Goal: Task Accomplishment & Management: Use online tool/utility

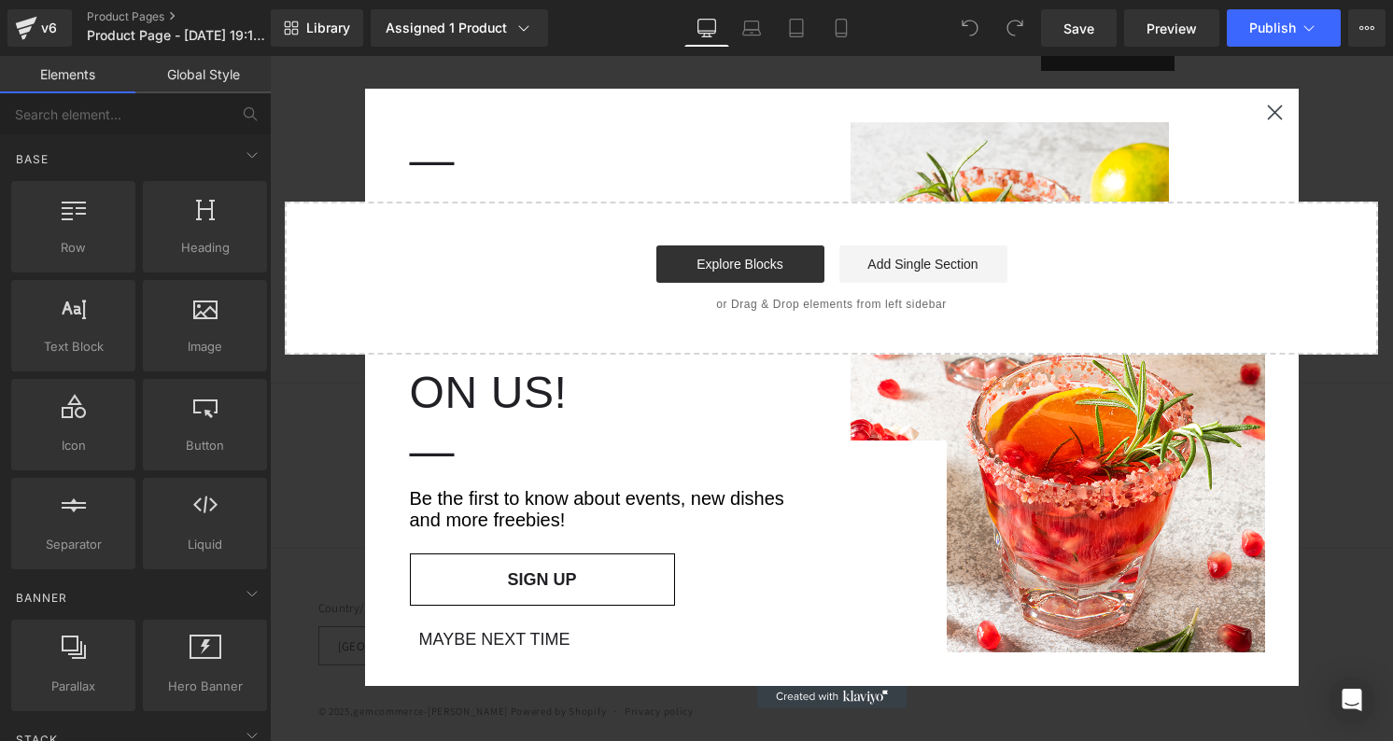
scroll to position [797, 0]
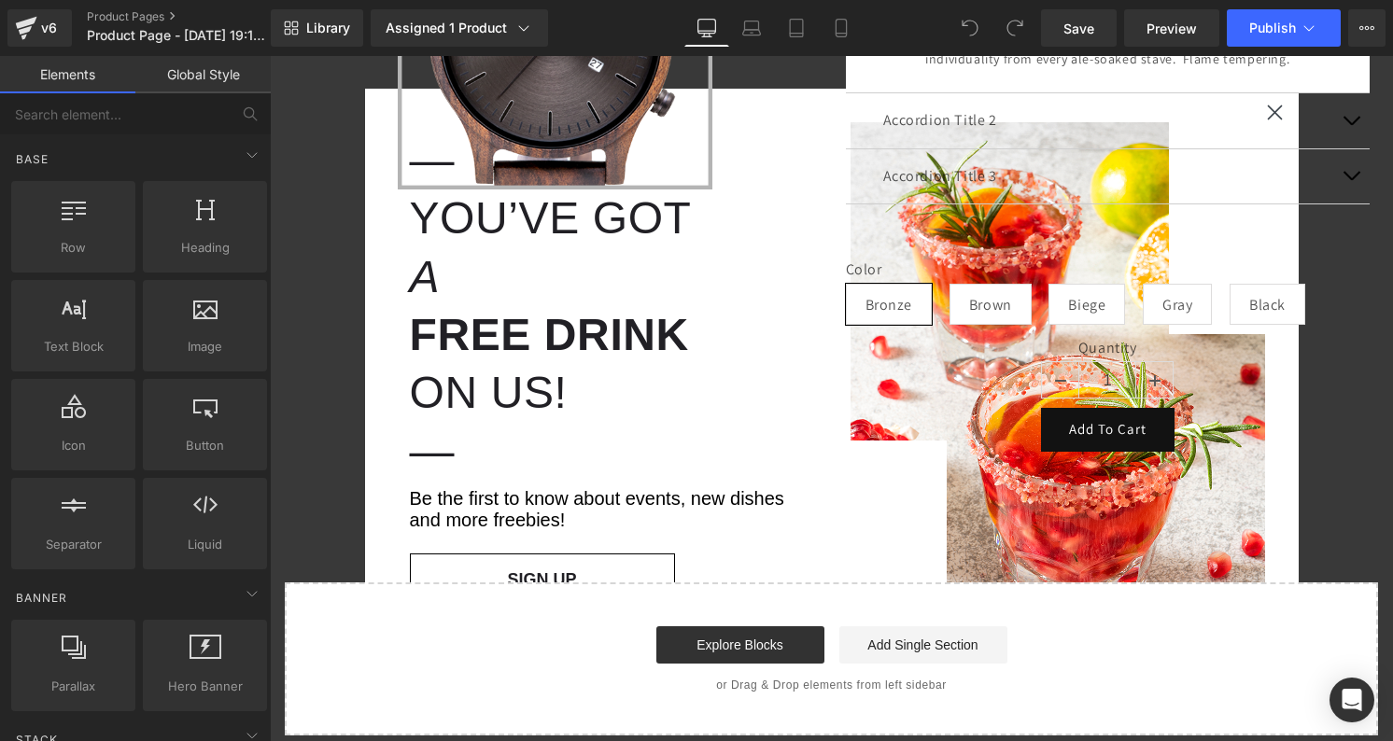
scroll to position [0, 0]
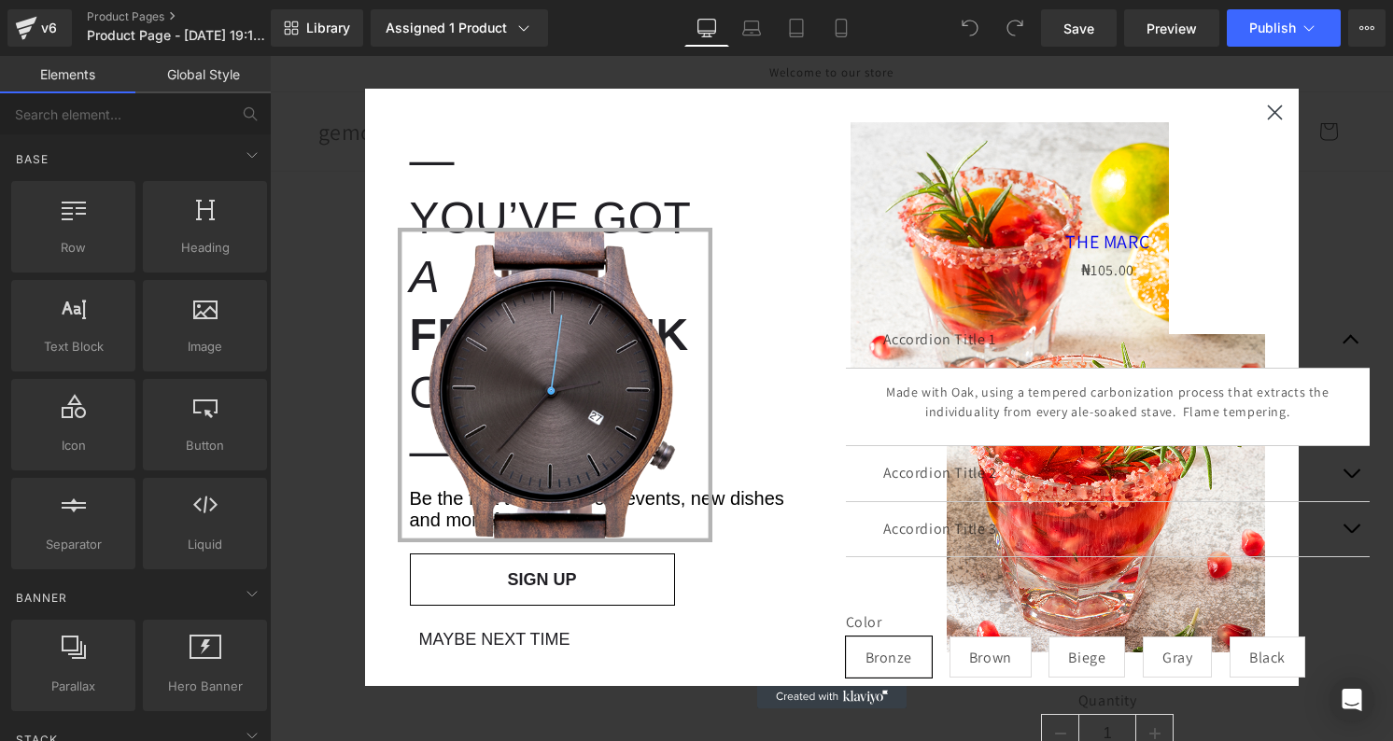
click at [1279, 114] on circle "Close dialog" at bounding box center [1274, 112] width 31 height 31
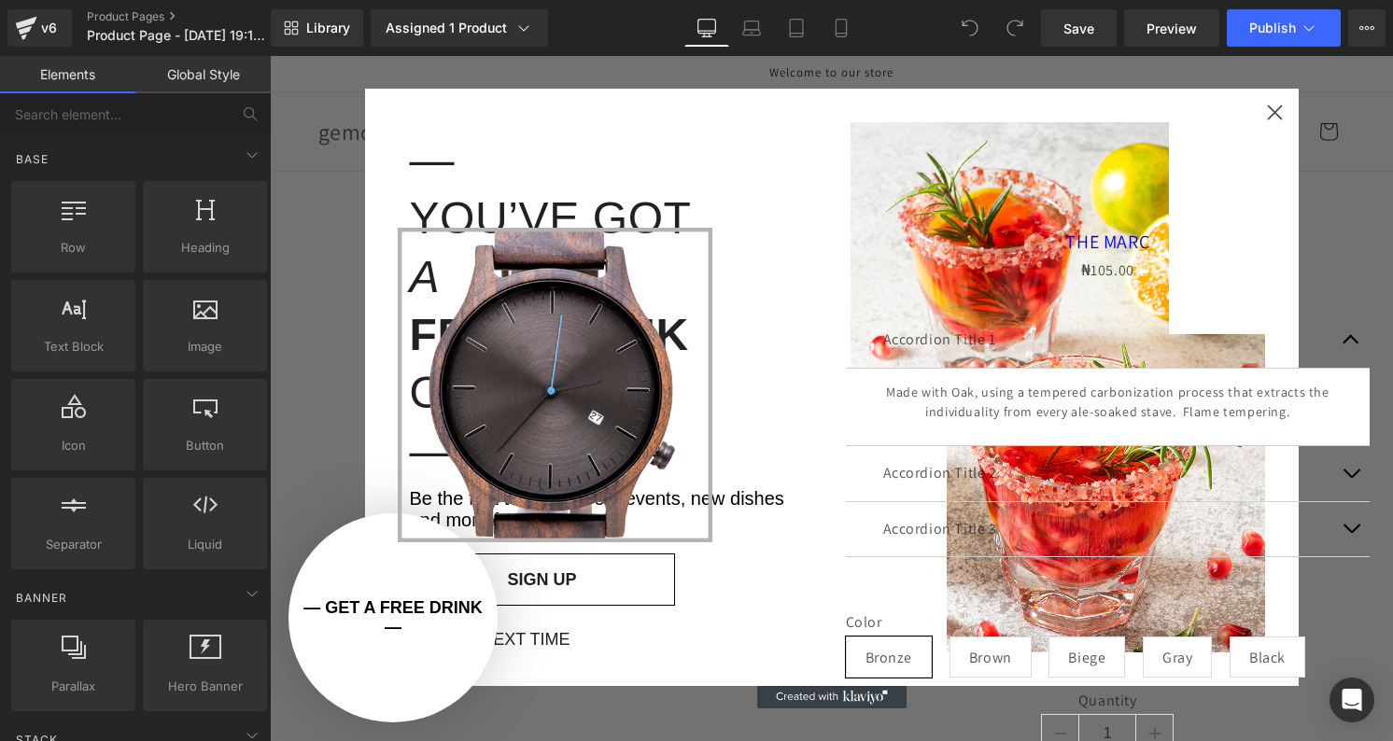
click at [1274, 120] on circle "Close dialog" at bounding box center [1274, 112] width 31 height 31
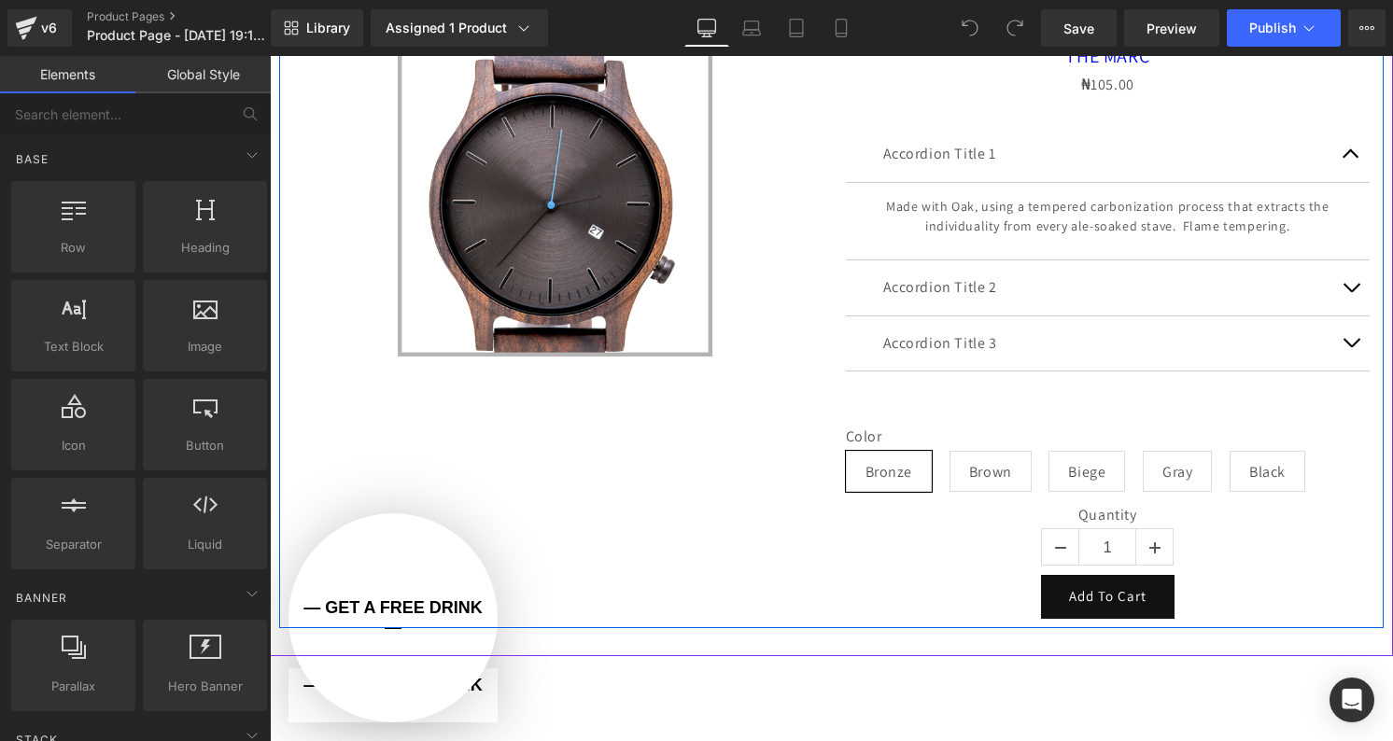
scroll to position [299, 0]
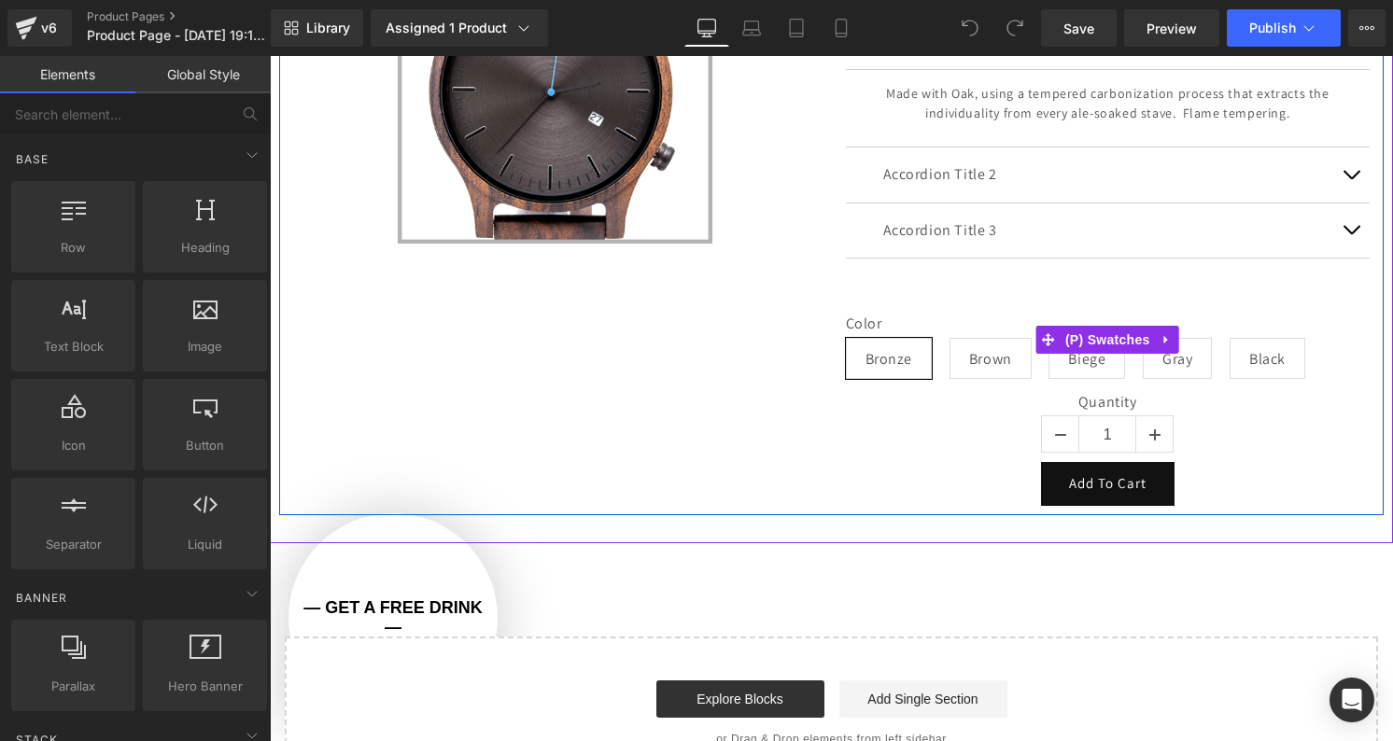
click at [966, 323] on label "Color" at bounding box center [1108, 326] width 525 height 22
click at [1093, 331] on span "(P) Swatches" at bounding box center [1108, 340] width 94 height 28
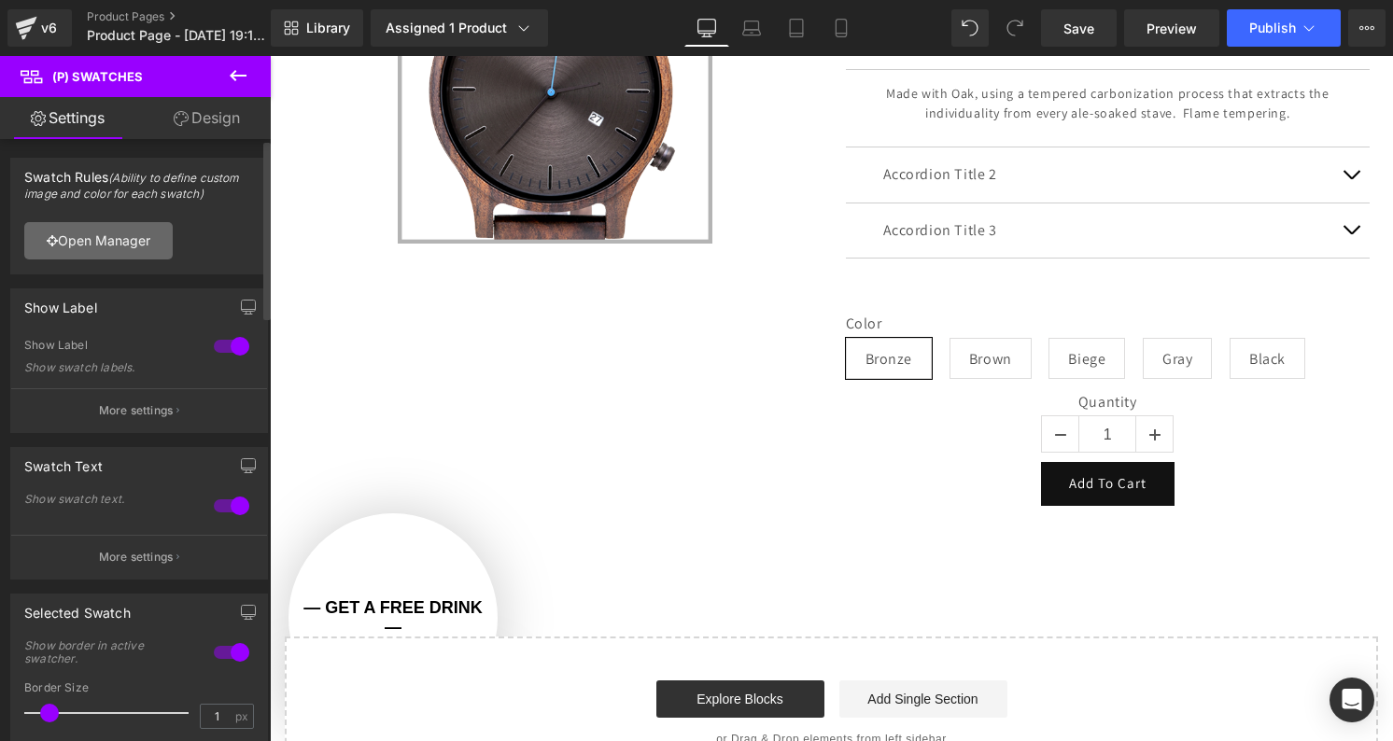
click at [134, 248] on link "Open Manager" at bounding box center [98, 240] width 148 height 37
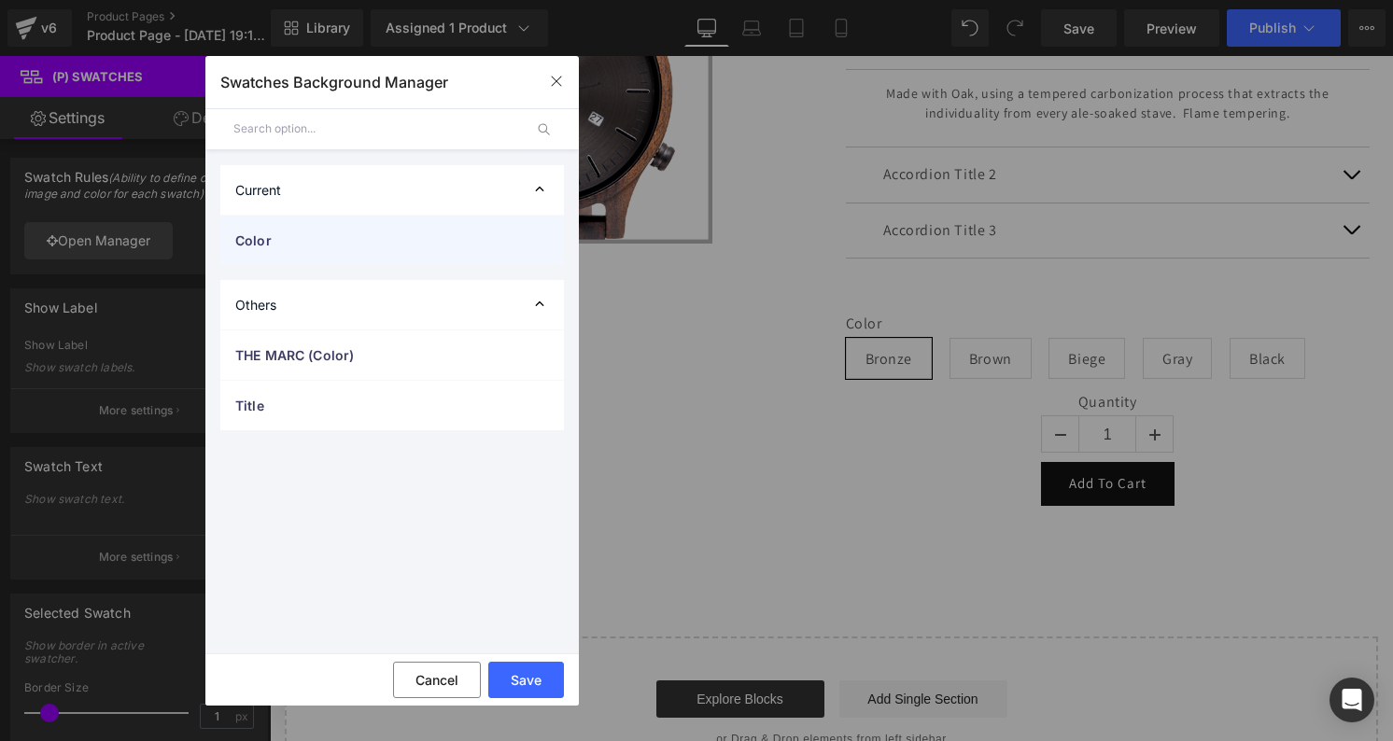
click at [341, 246] on span "Color" at bounding box center [373, 241] width 276 height 20
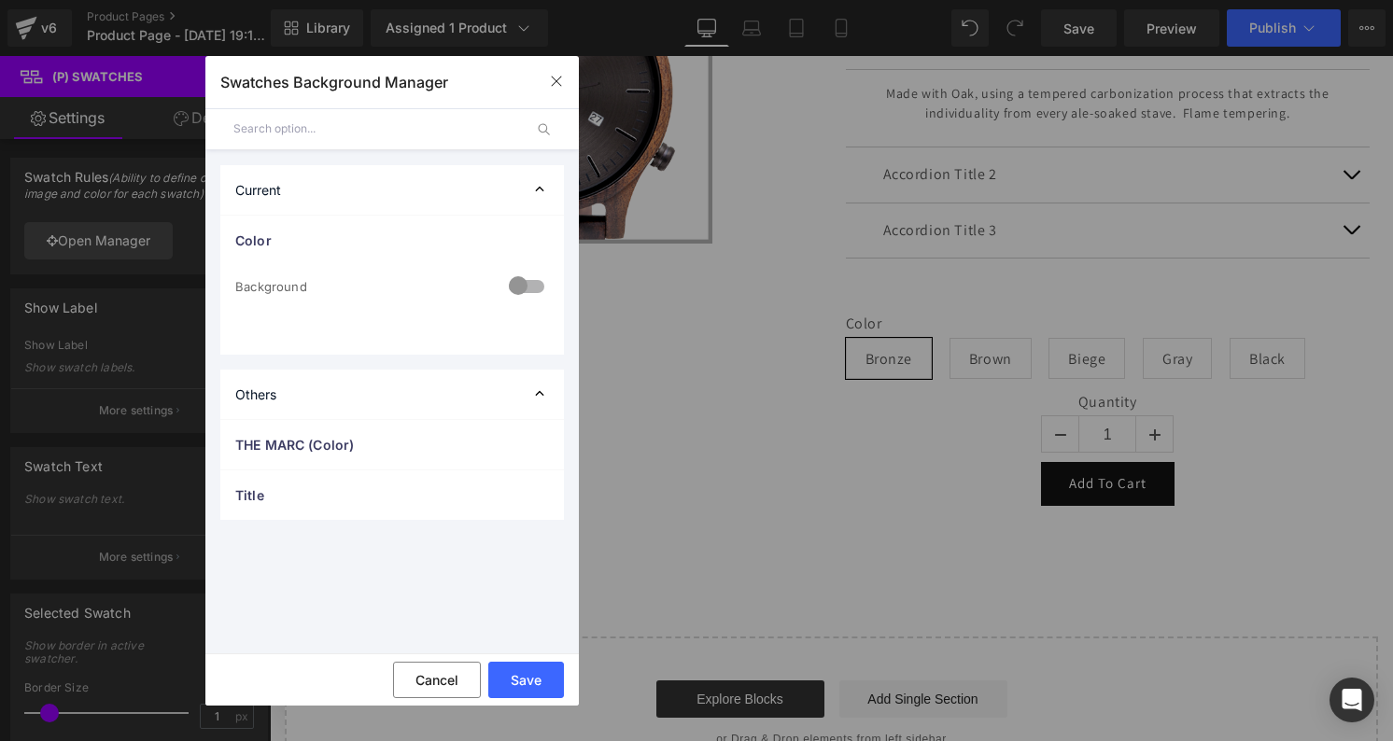
click at [404, 195] on div "Current" at bounding box center [392, 189] width 344 height 49
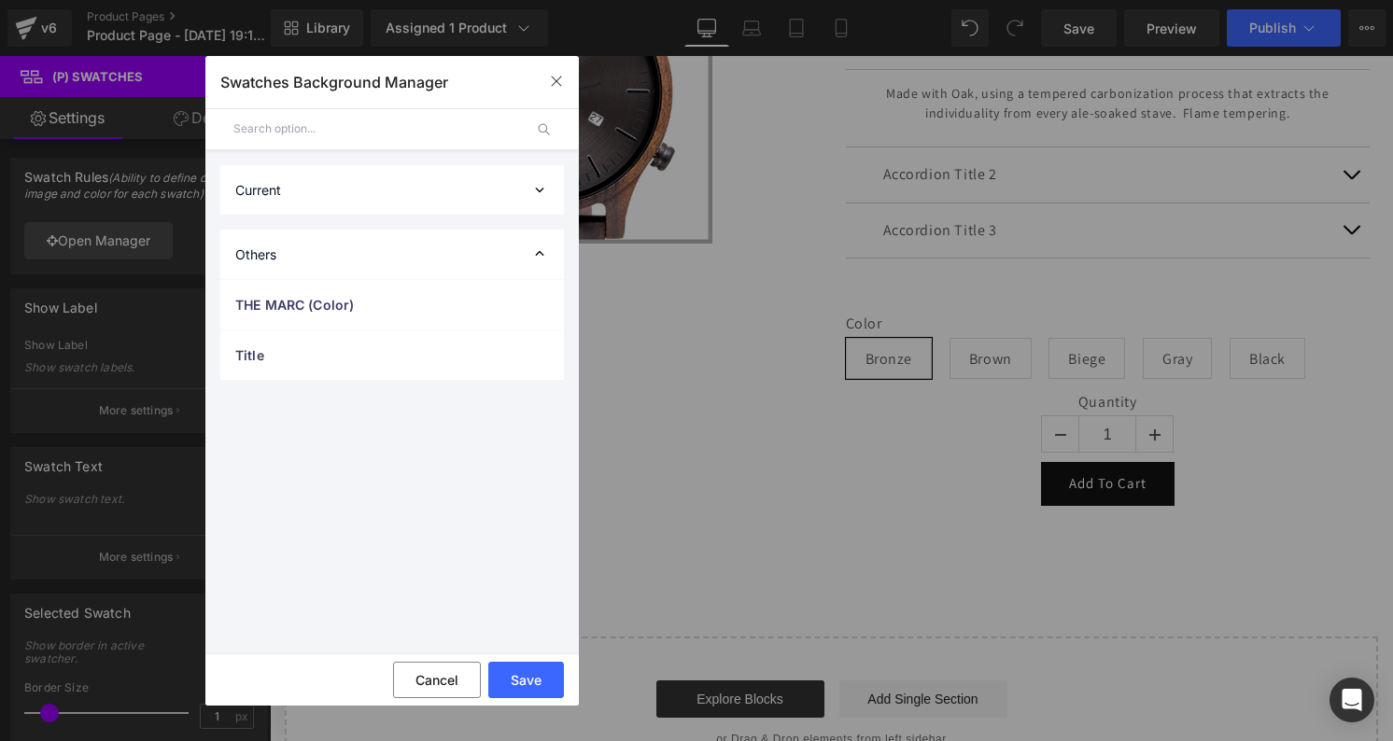
click at [404, 195] on div "Current" at bounding box center [392, 189] width 344 height 49
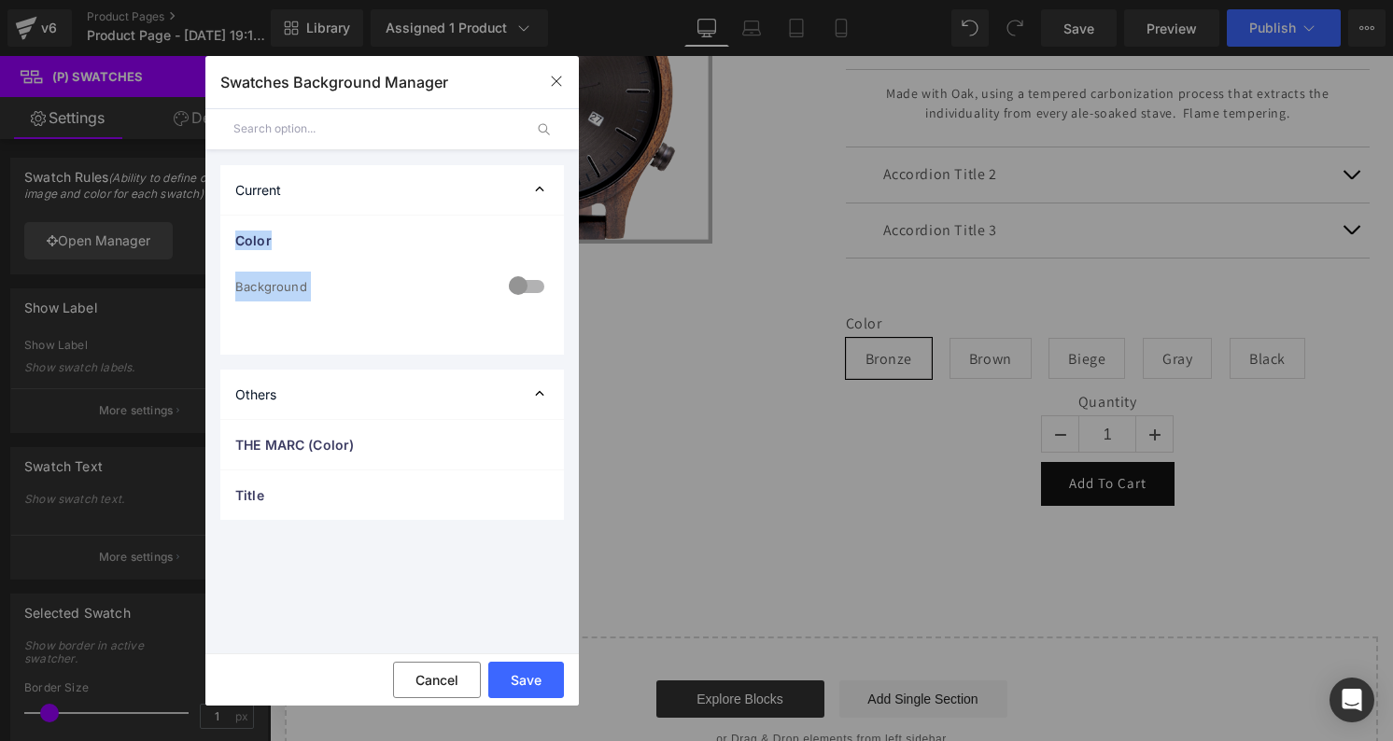
click at [504, 282] on div at bounding box center [526, 288] width 45 height 36
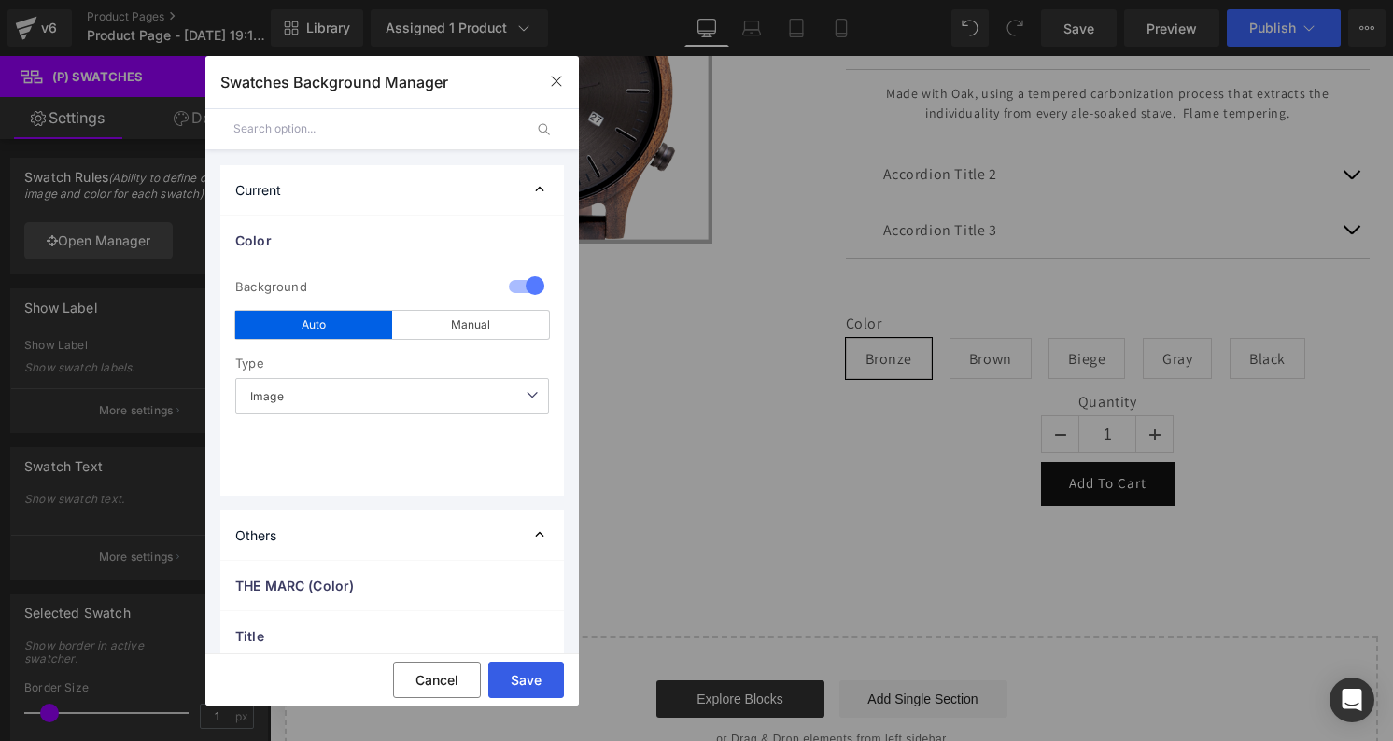
click at [513, 675] on button "Save" at bounding box center [526, 680] width 76 height 36
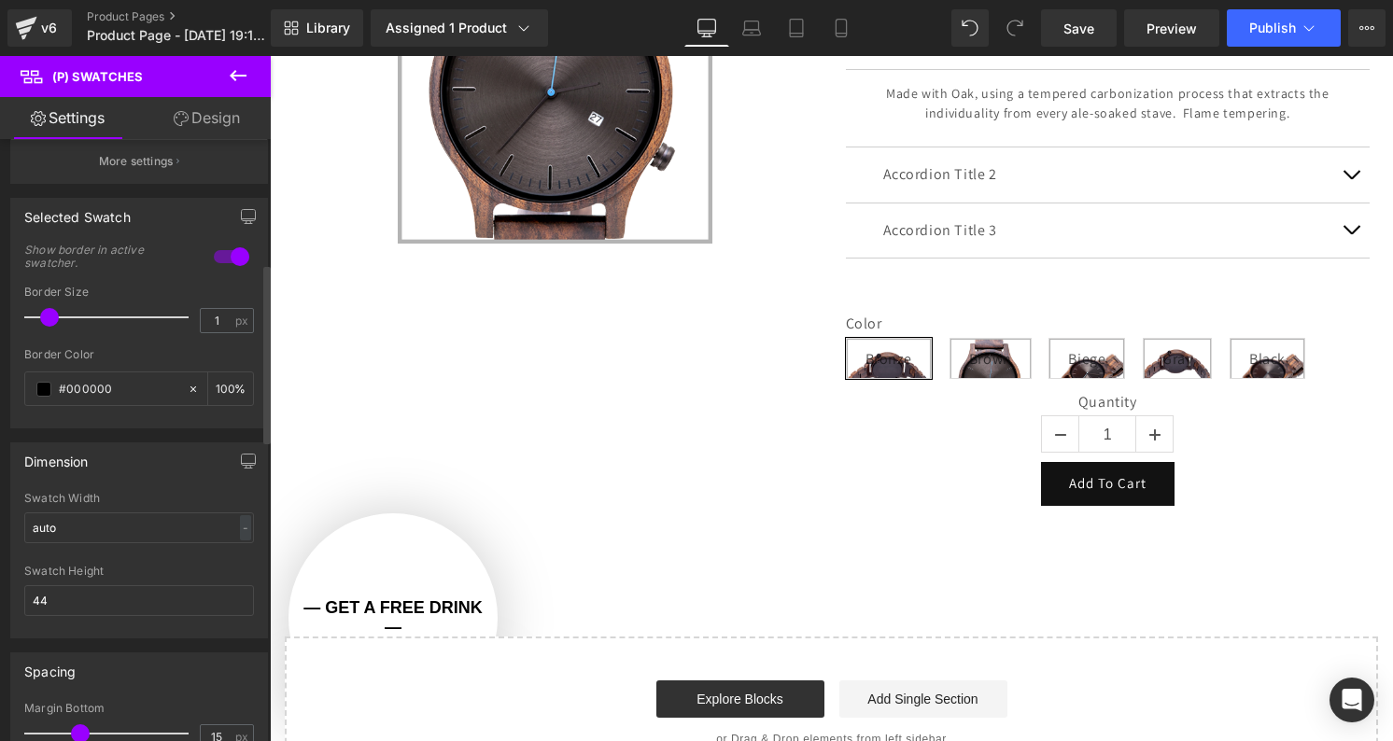
scroll to position [417, 0]
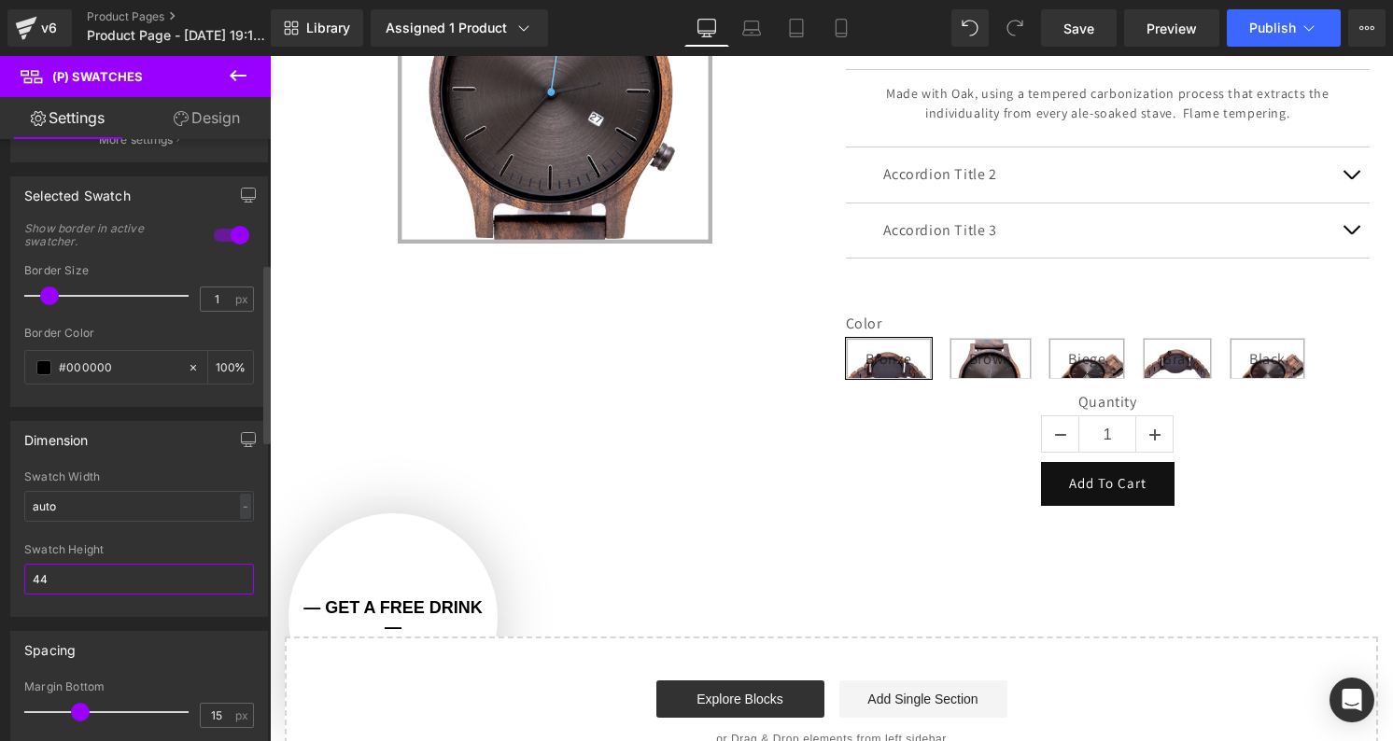
click at [85, 575] on input "44" at bounding box center [139, 579] width 230 height 31
type input "4"
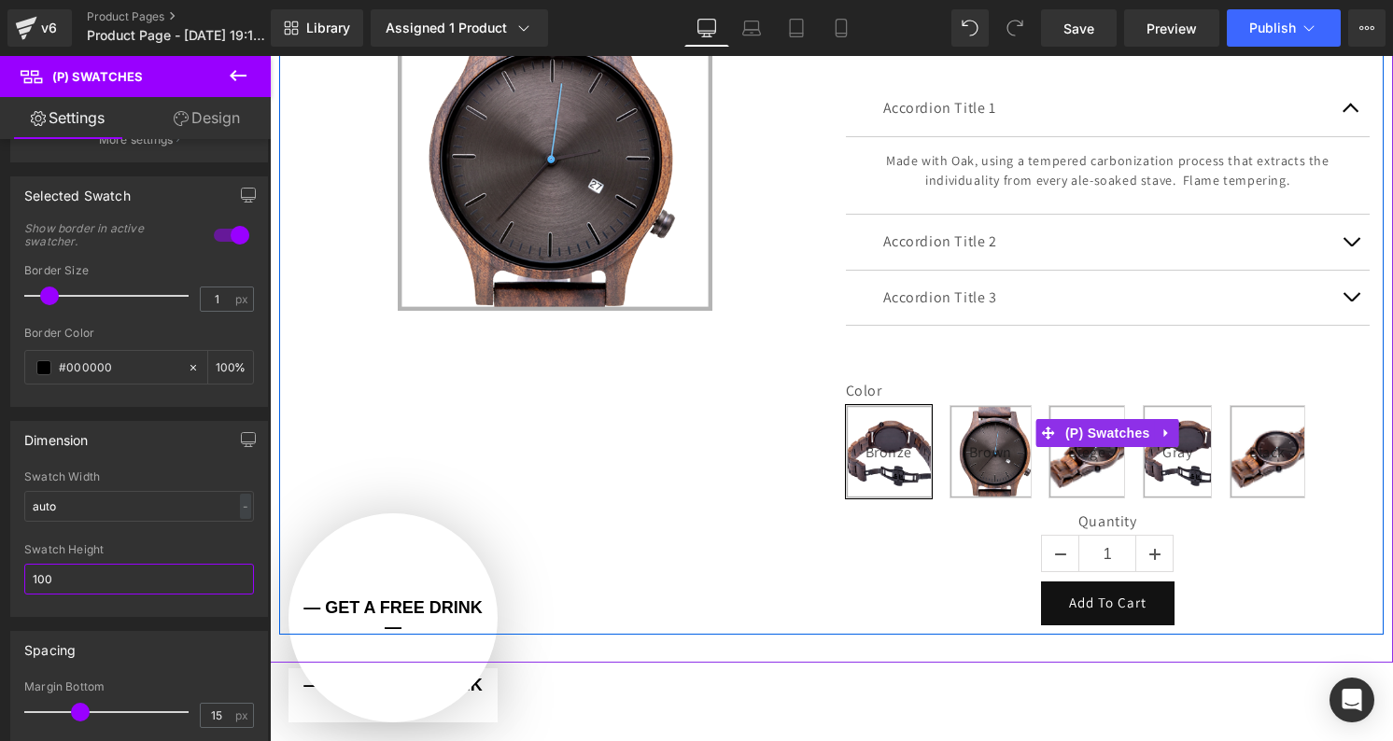
scroll to position [230, 0]
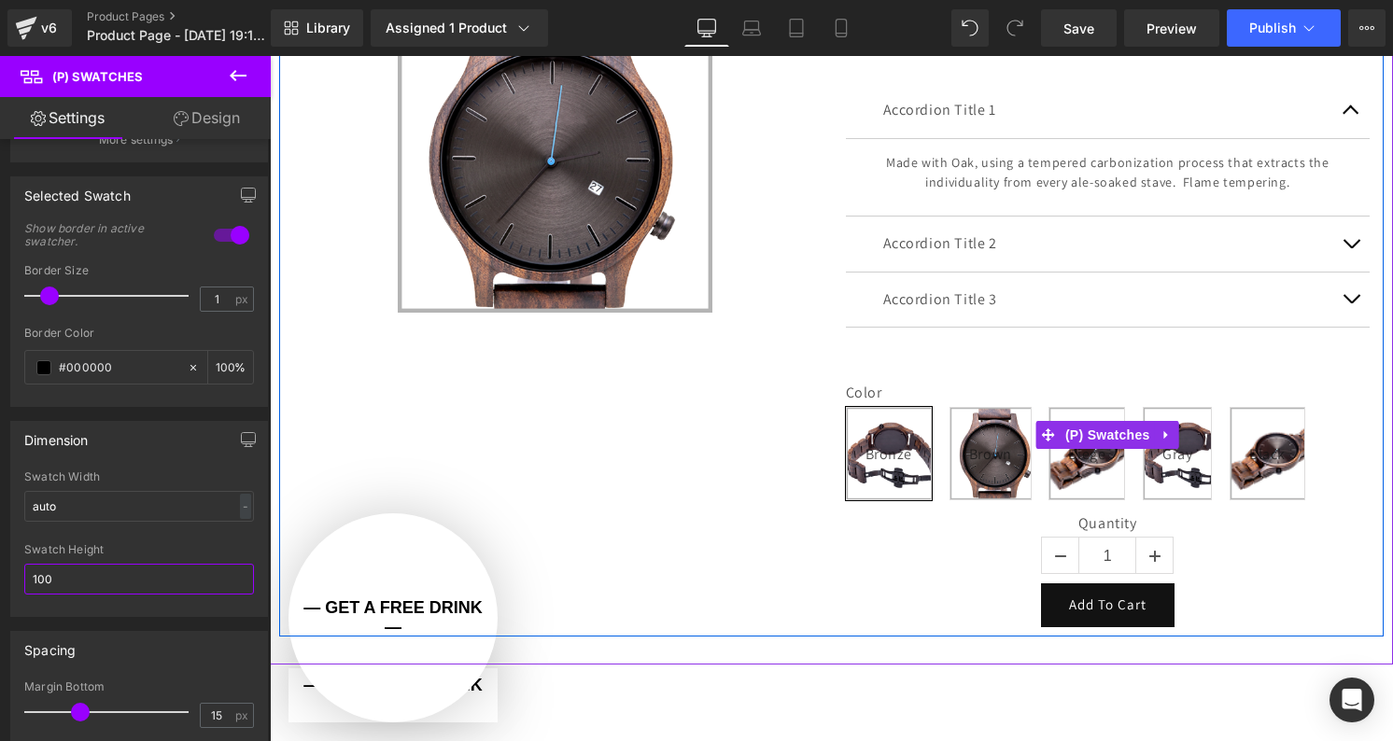
type input "100"
click at [900, 451] on span "Bronze" at bounding box center [890, 453] width 48 height 91
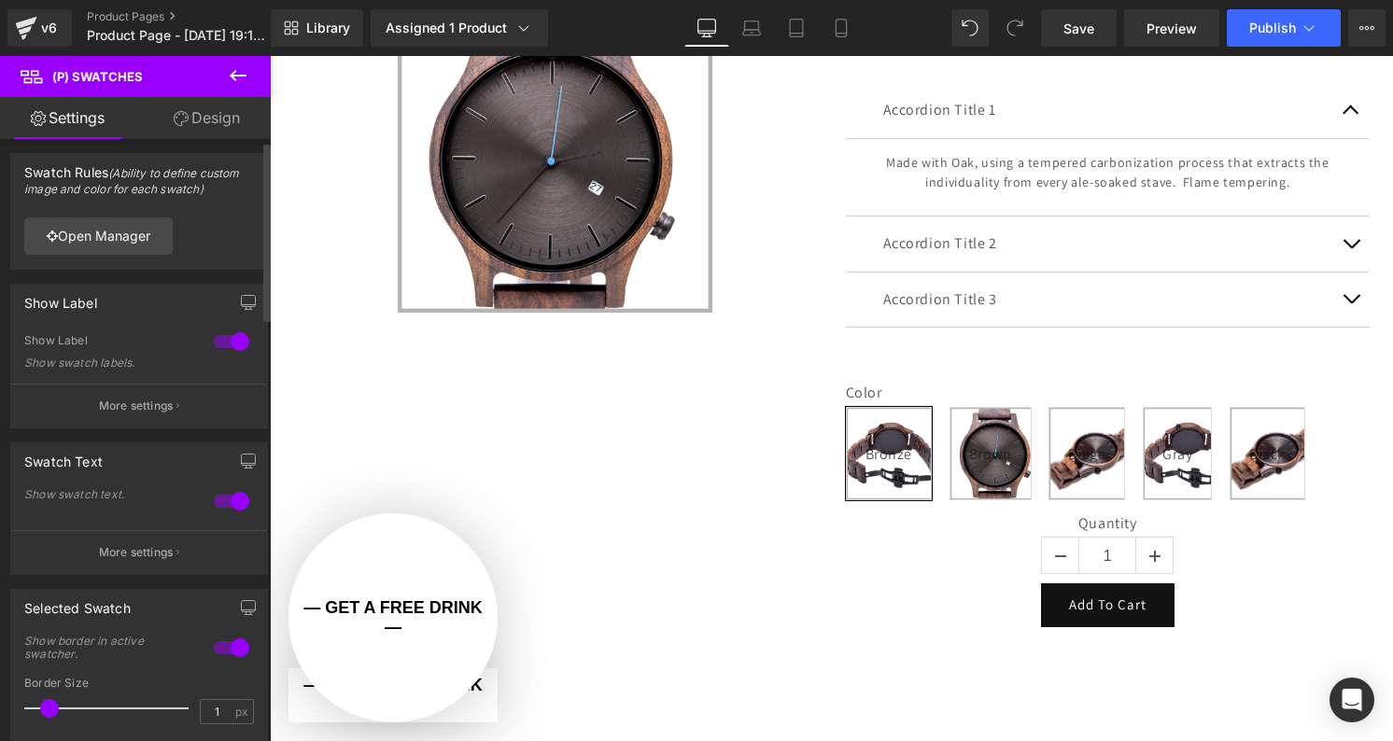
scroll to position [1, 0]
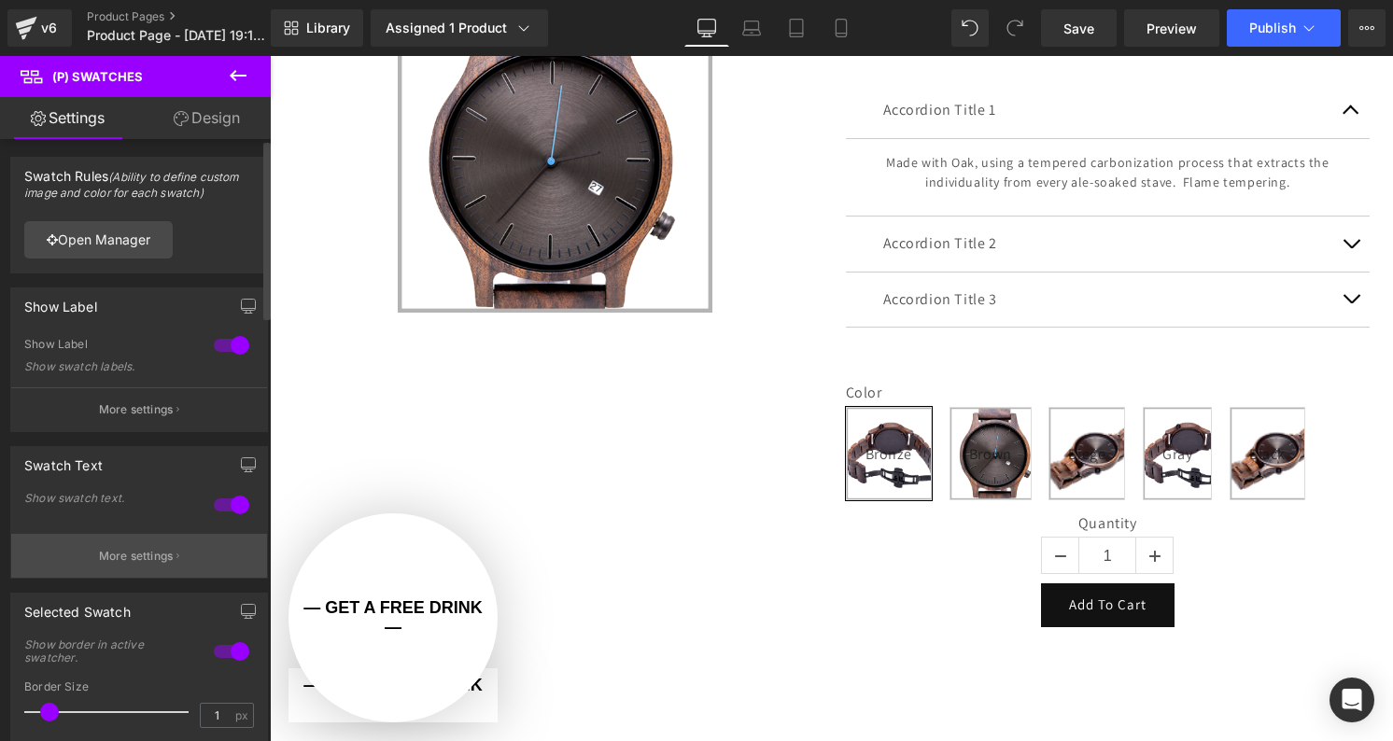
click at [152, 548] on p "More settings" at bounding box center [136, 556] width 75 height 17
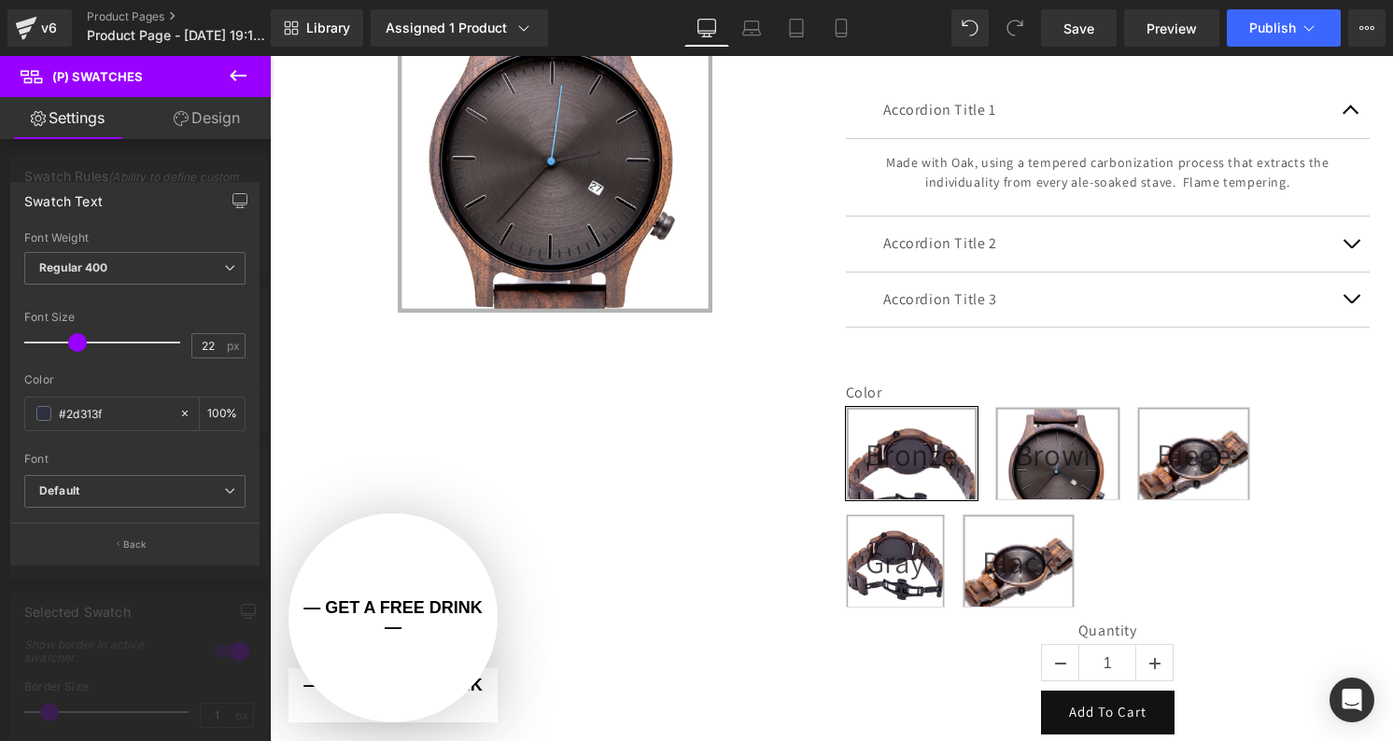
type input "21"
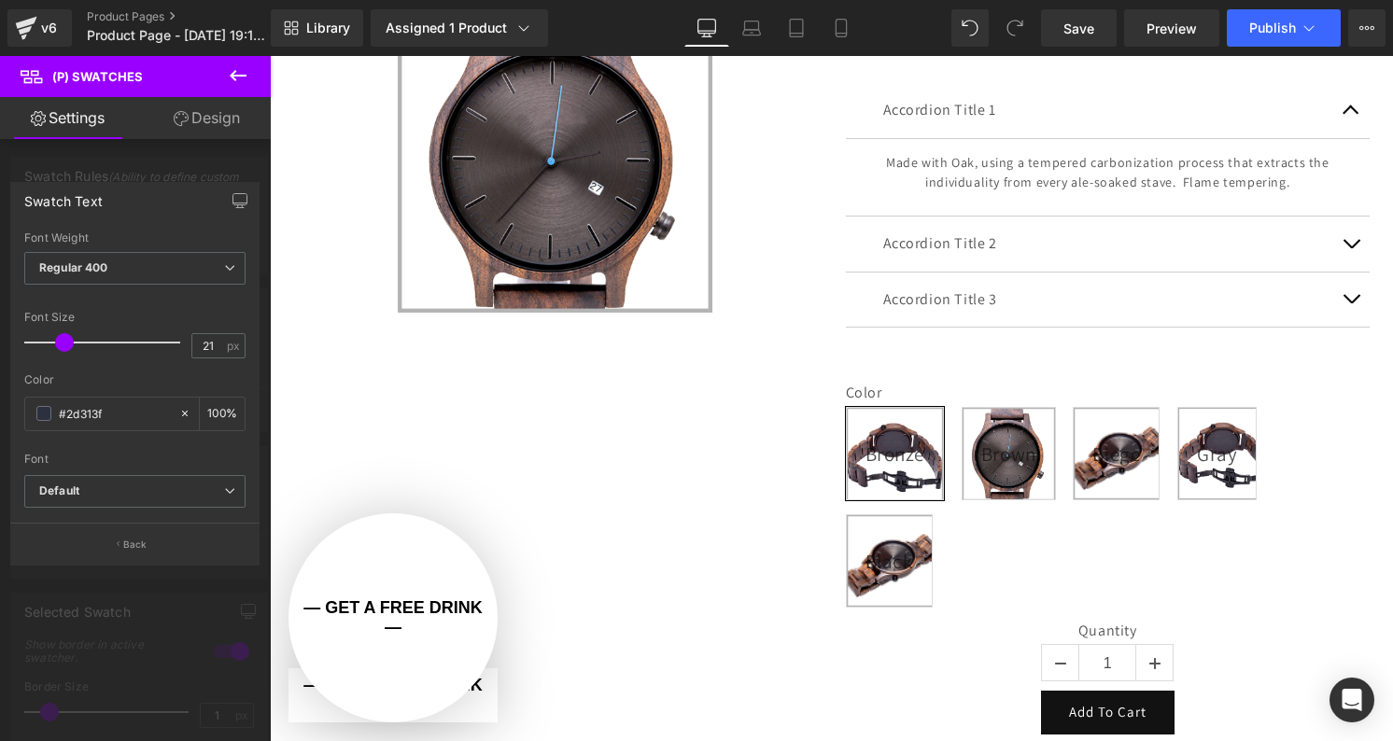
drag, startPoint x: 63, startPoint y: 345, endPoint x: 71, endPoint y: 338, distance: 10.6
click at [71, 338] on span at bounding box center [64, 342] width 19 height 19
click at [210, 488] on b "Default" at bounding box center [131, 492] width 185 height 16
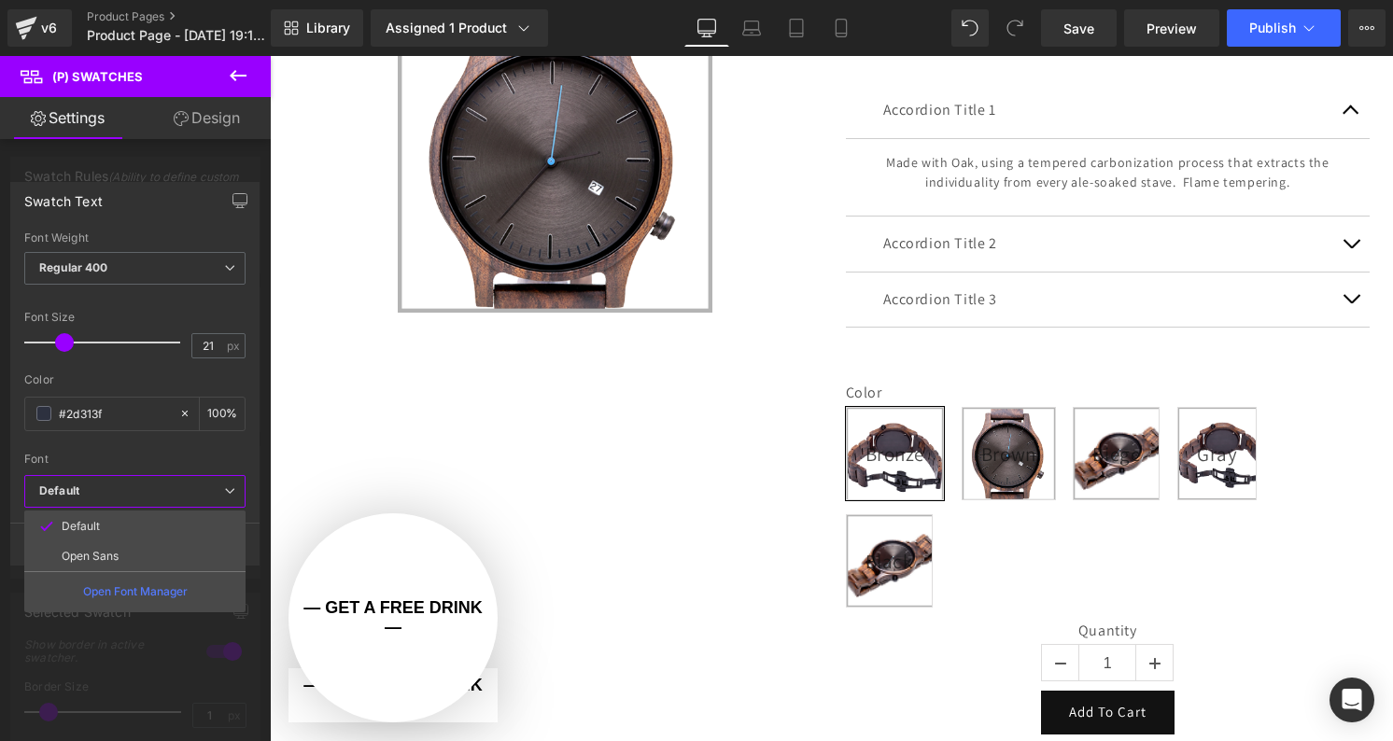
click at [210, 488] on b "Default" at bounding box center [131, 492] width 185 height 16
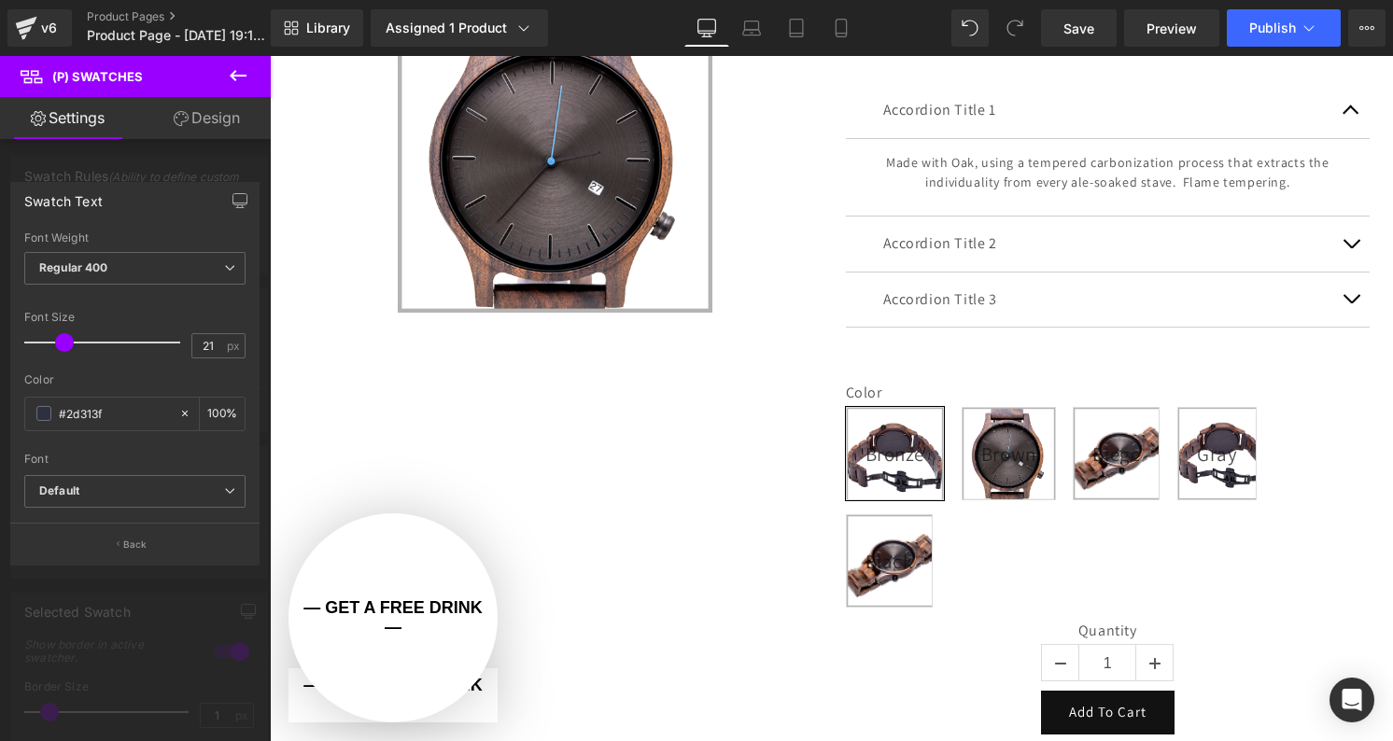
click at [230, 76] on icon at bounding box center [238, 75] width 22 height 22
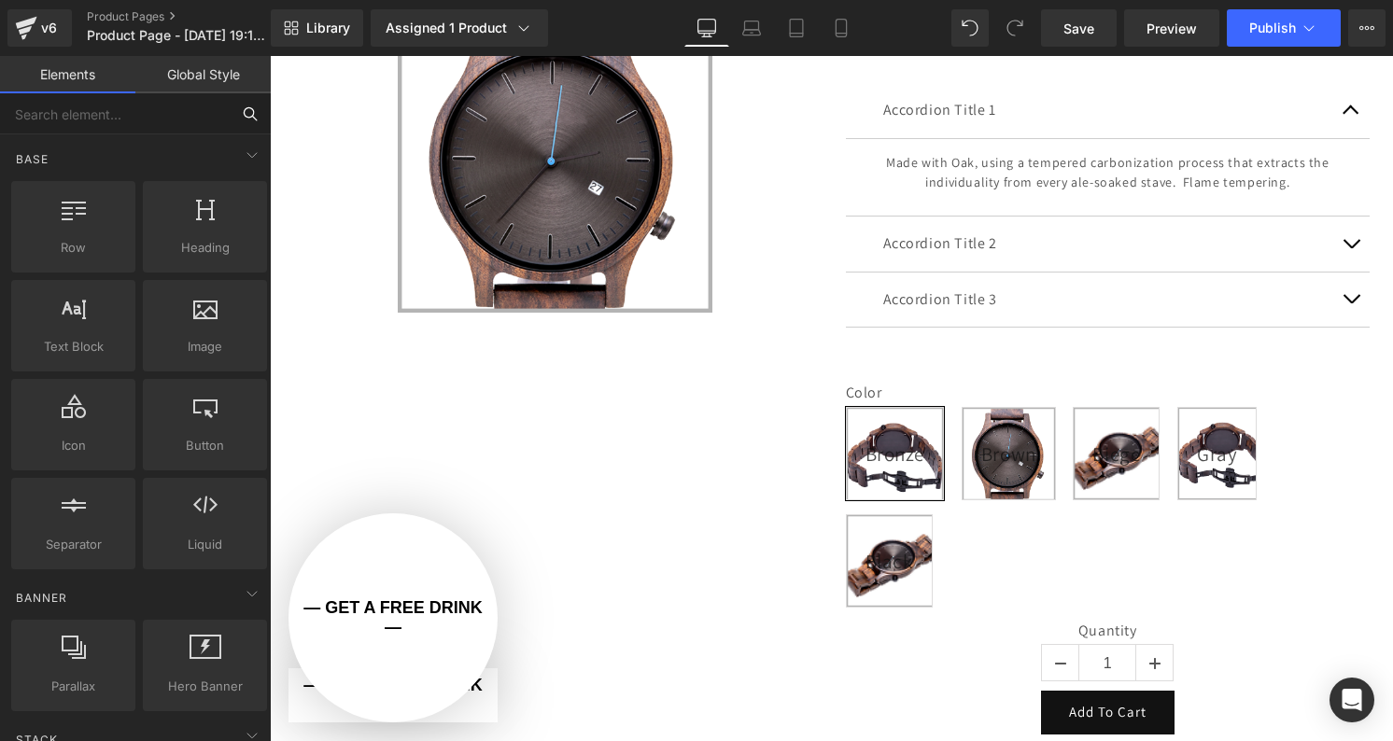
click at [53, 122] on input "text" at bounding box center [115, 113] width 230 height 41
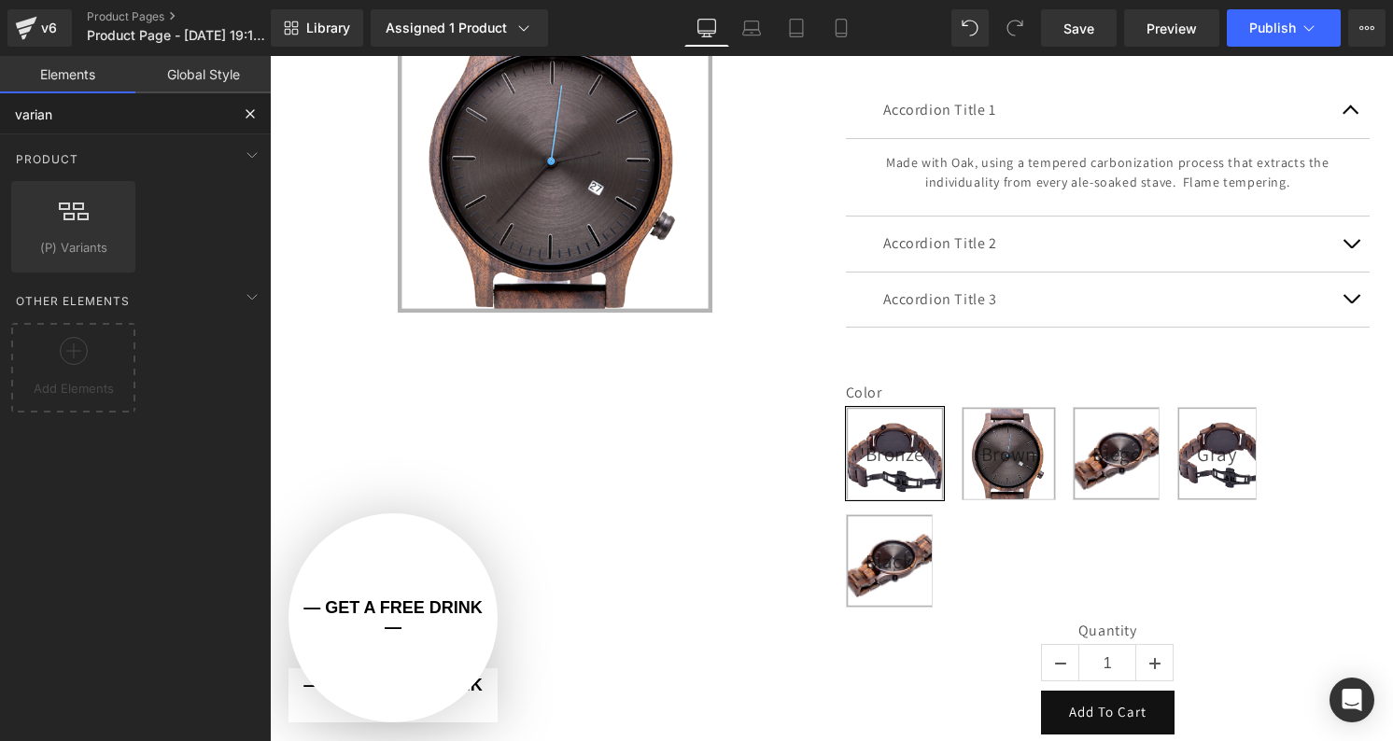
type input "variant"
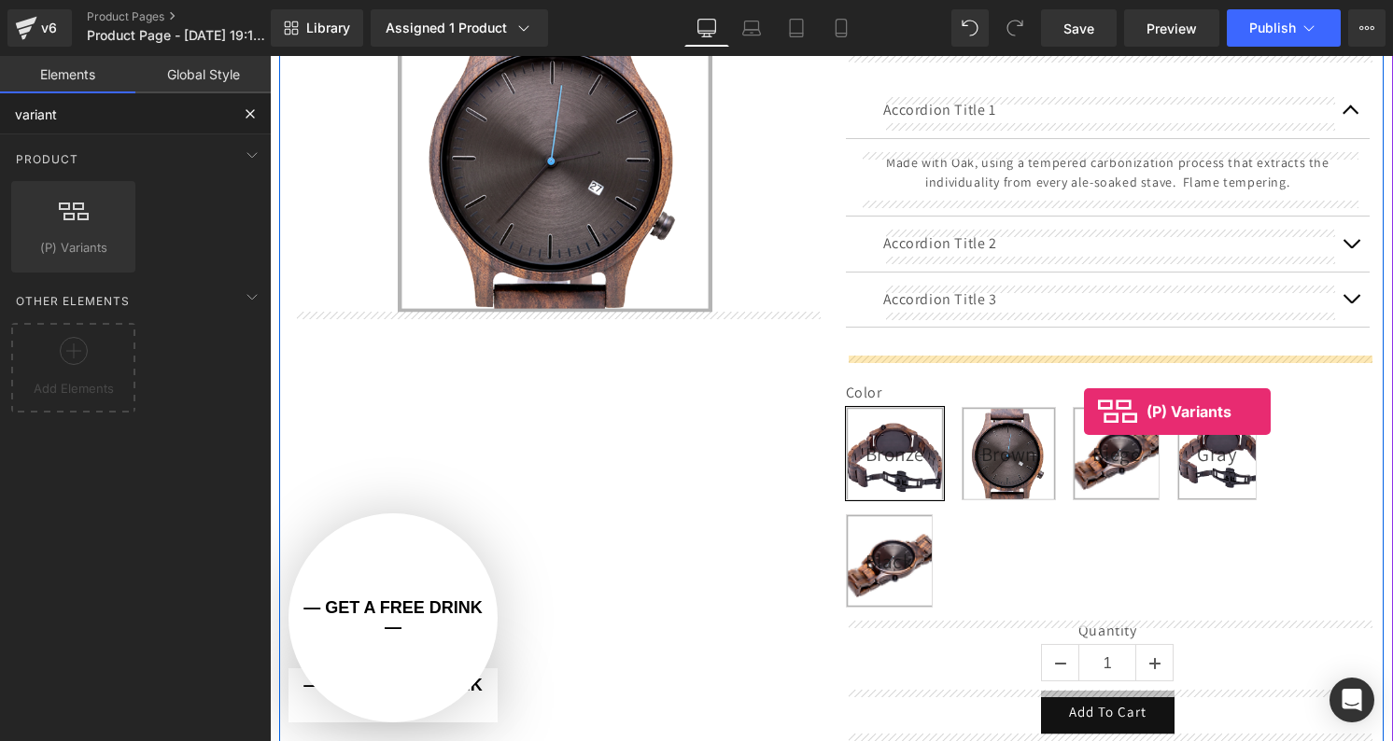
drag, startPoint x: 327, startPoint y: 298, endPoint x: 1084, endPoint y: 411, distance: 765.6
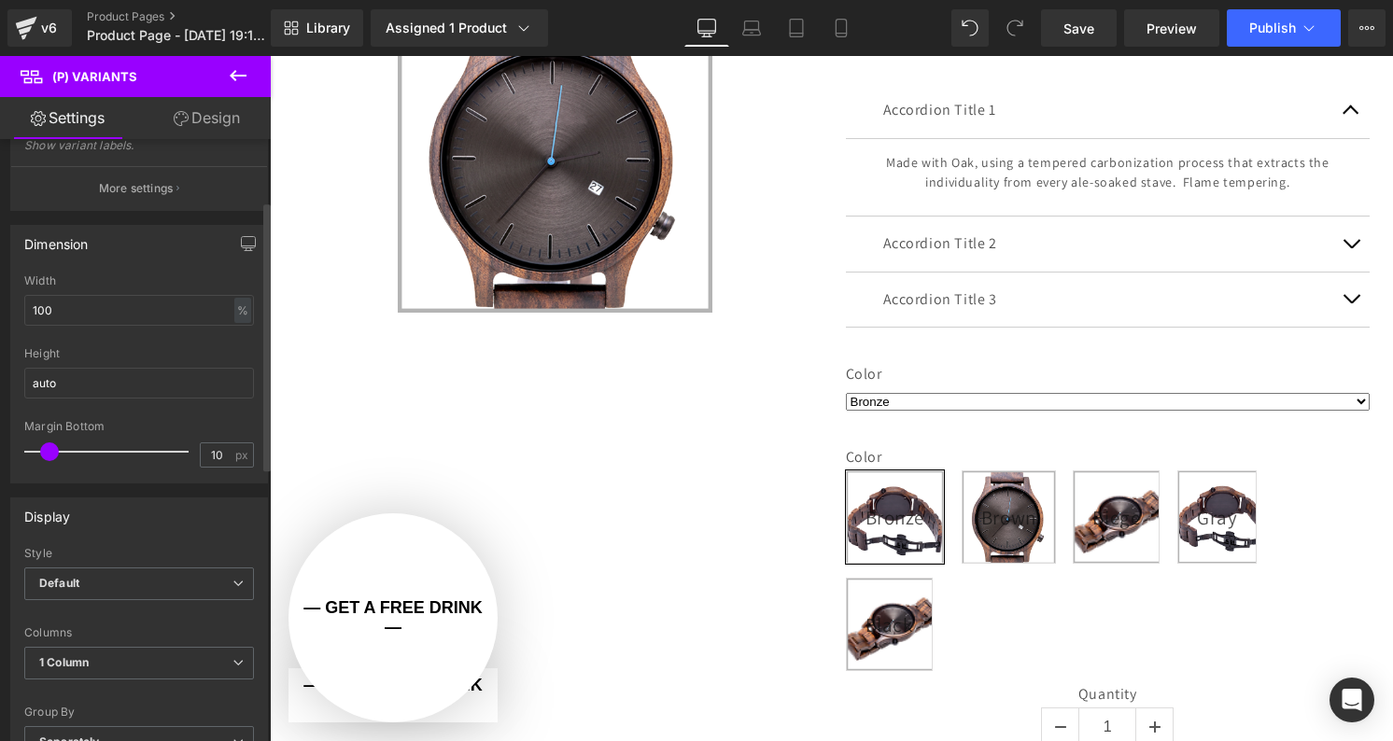
scroll to position [205, 0]
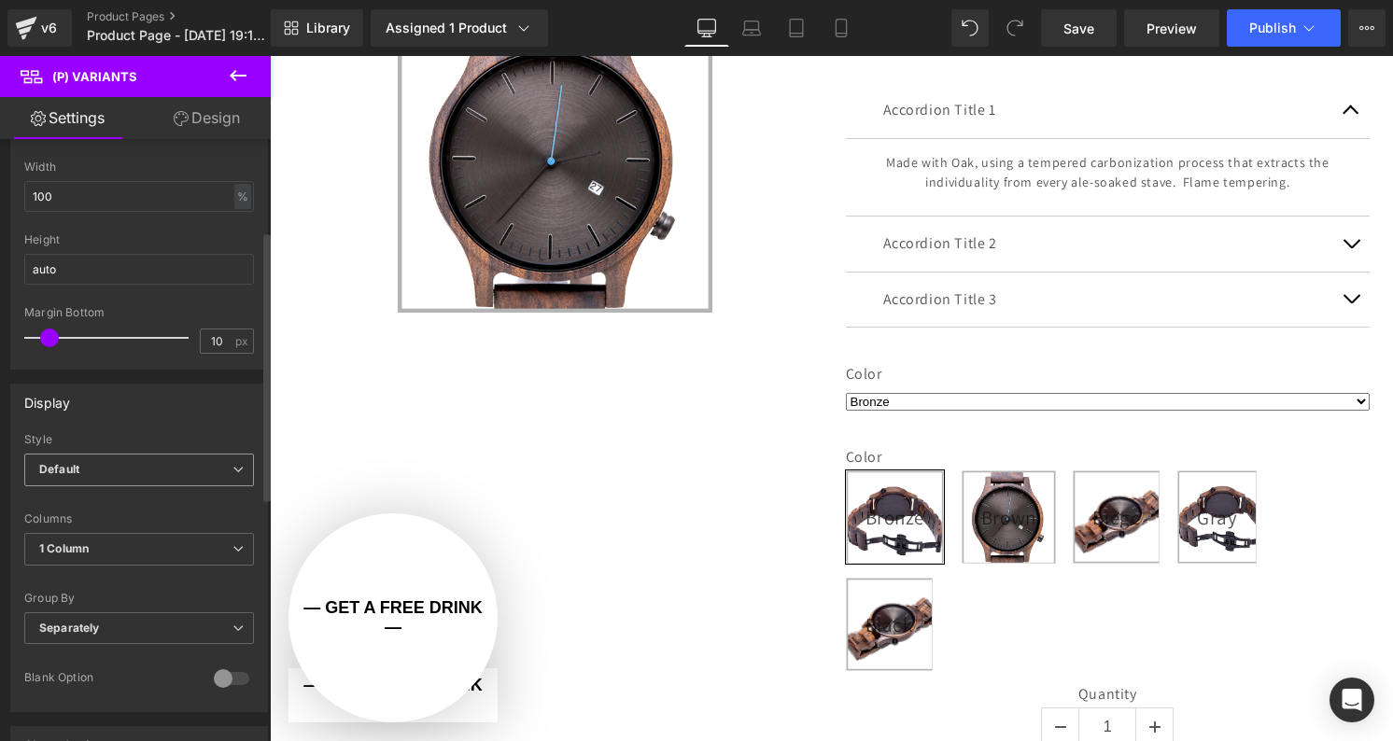
click at [141, 479] on span "Default" at bounding box center [139, 470] width 230 height 33
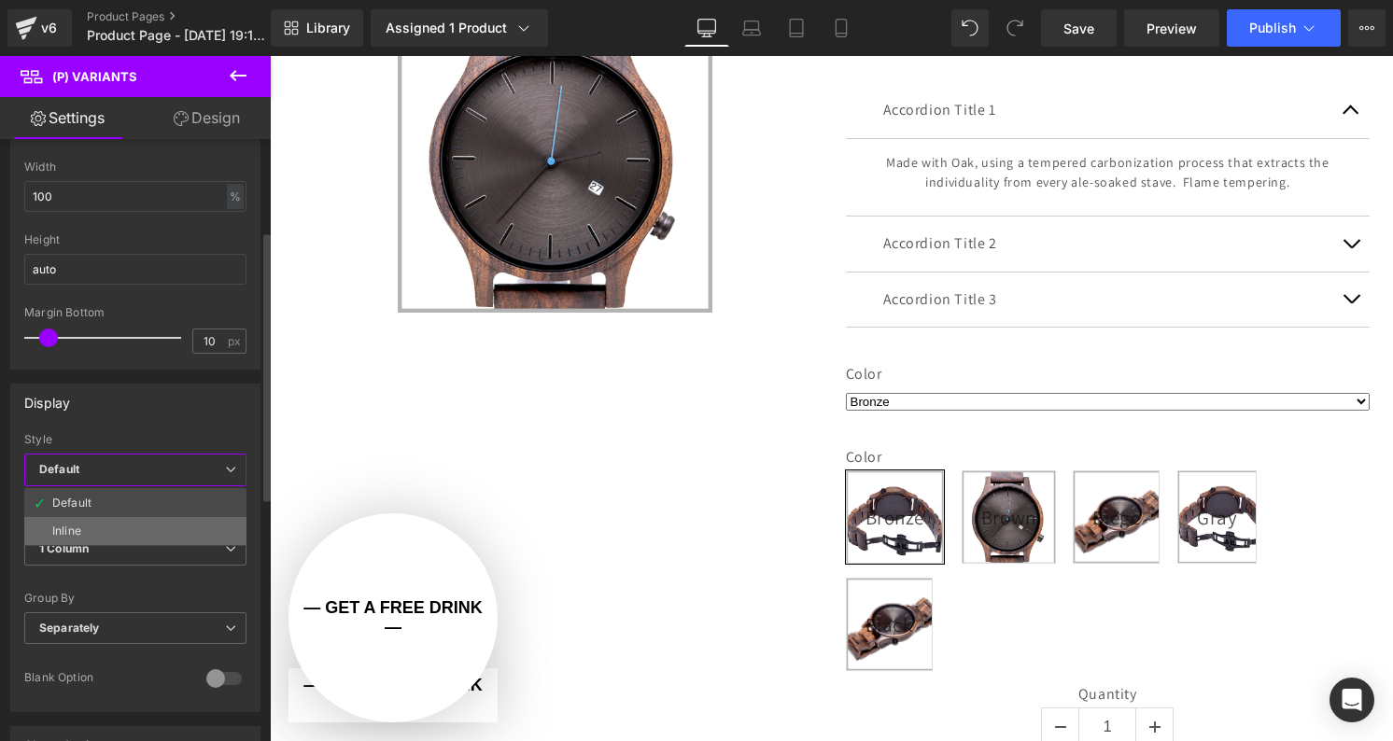
click at [126, 519] on li "Inline" at bounding box center [135, 531] width 222 height 28
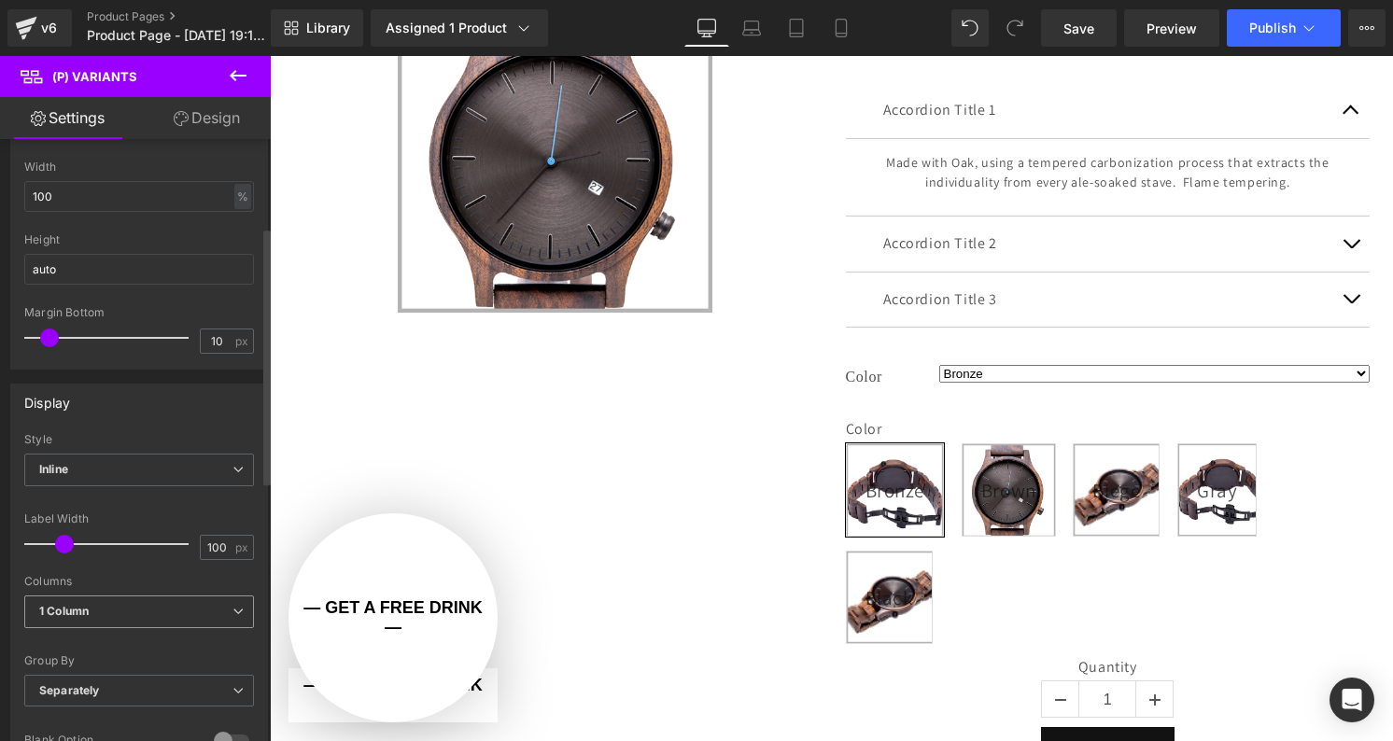
click at [121, 607] on span "1 Column" at bounding box center [139, 612] width 230 height 33
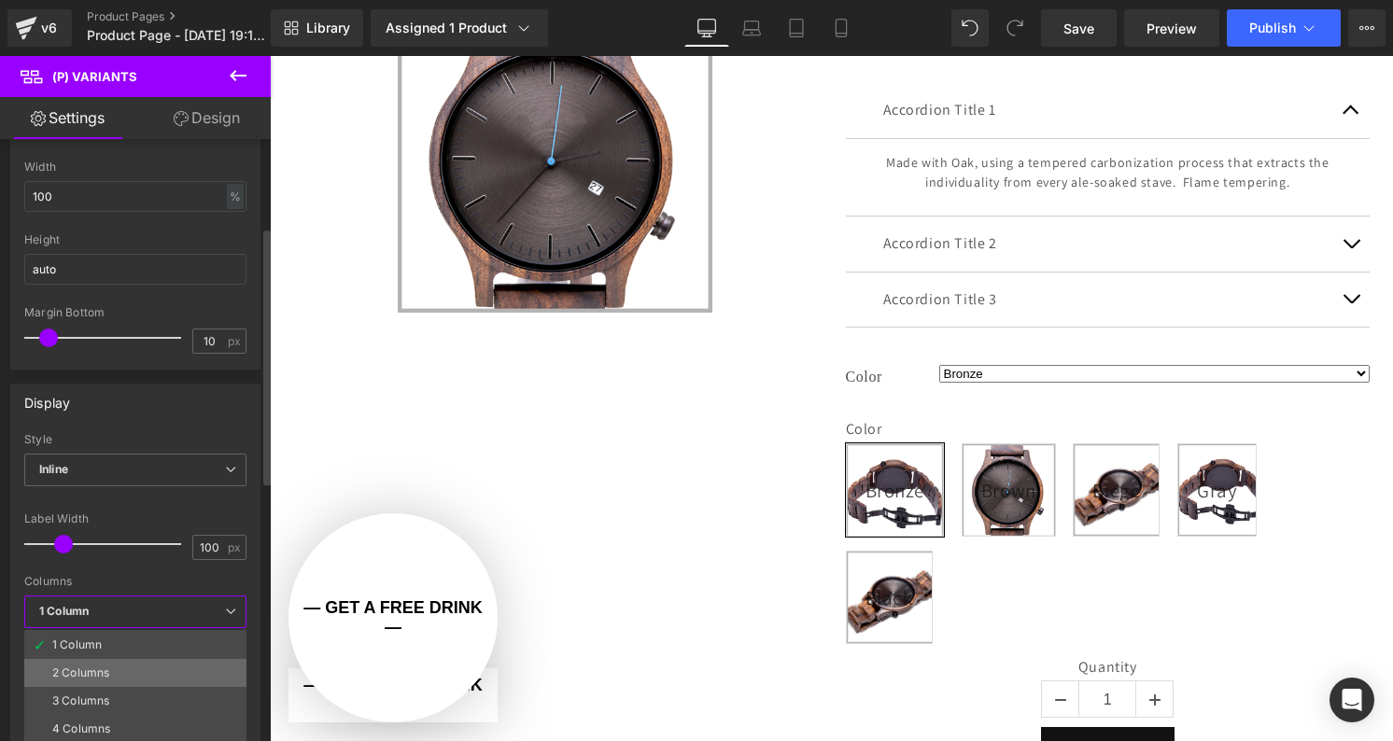
click at [126, 668] on li "2 Columns" at bounding box center [135, 673] width 222 height 28
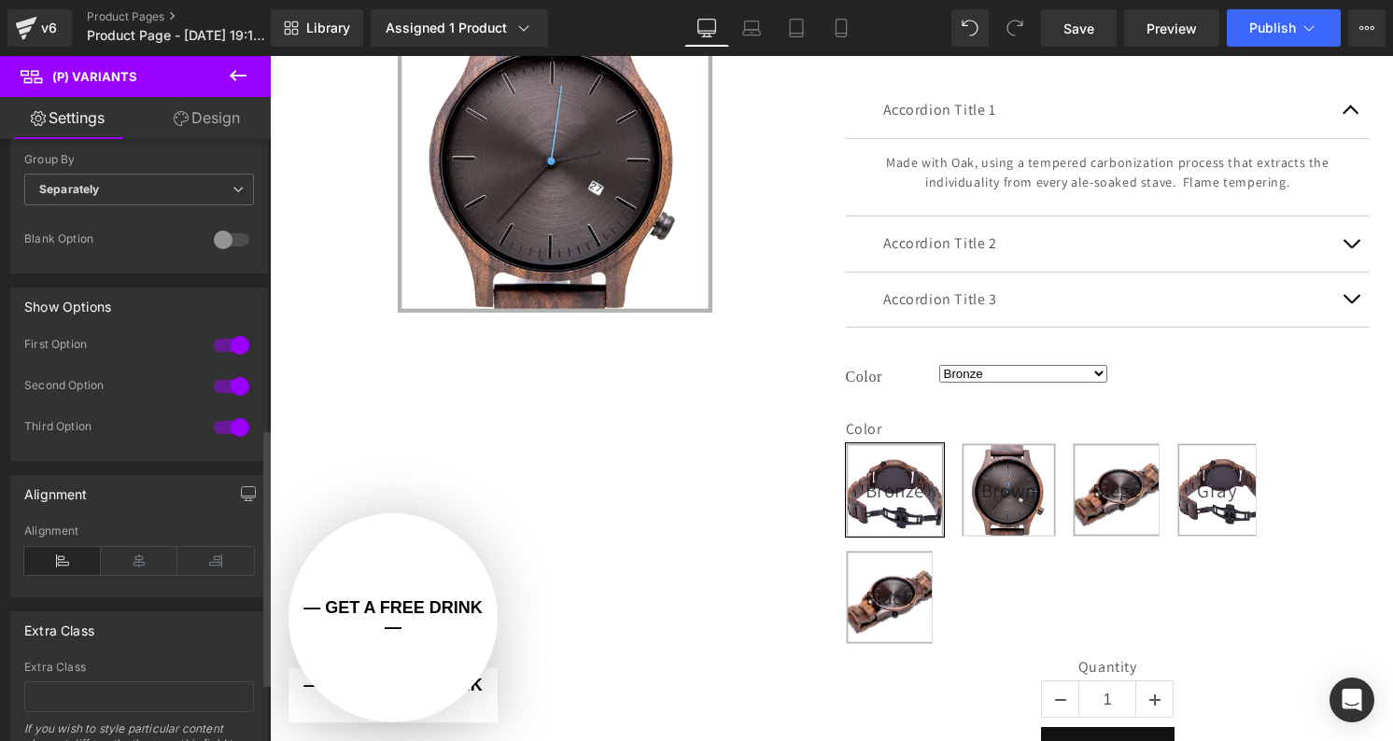
scroll to position [650, 0]
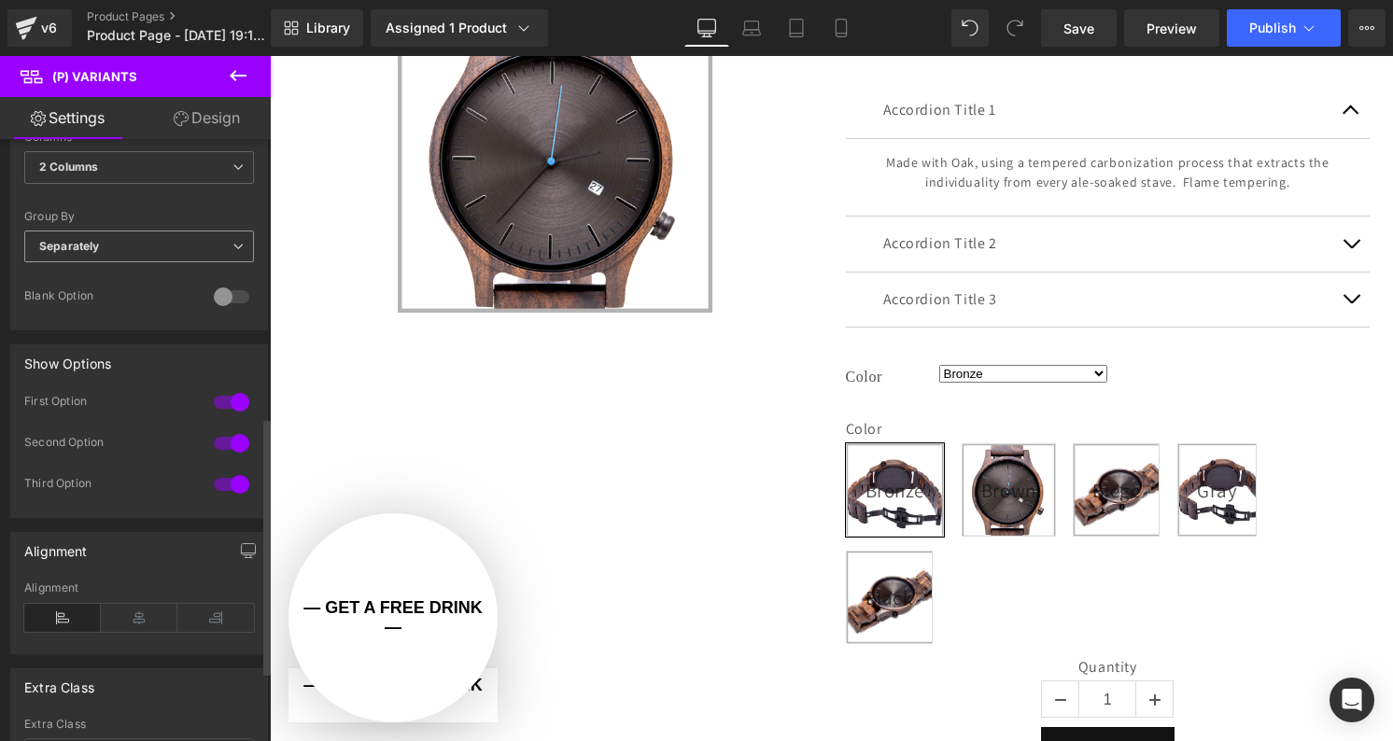
click at [128, 253] on span "Separately" at bounding box center [139, 247] width 230 height 33
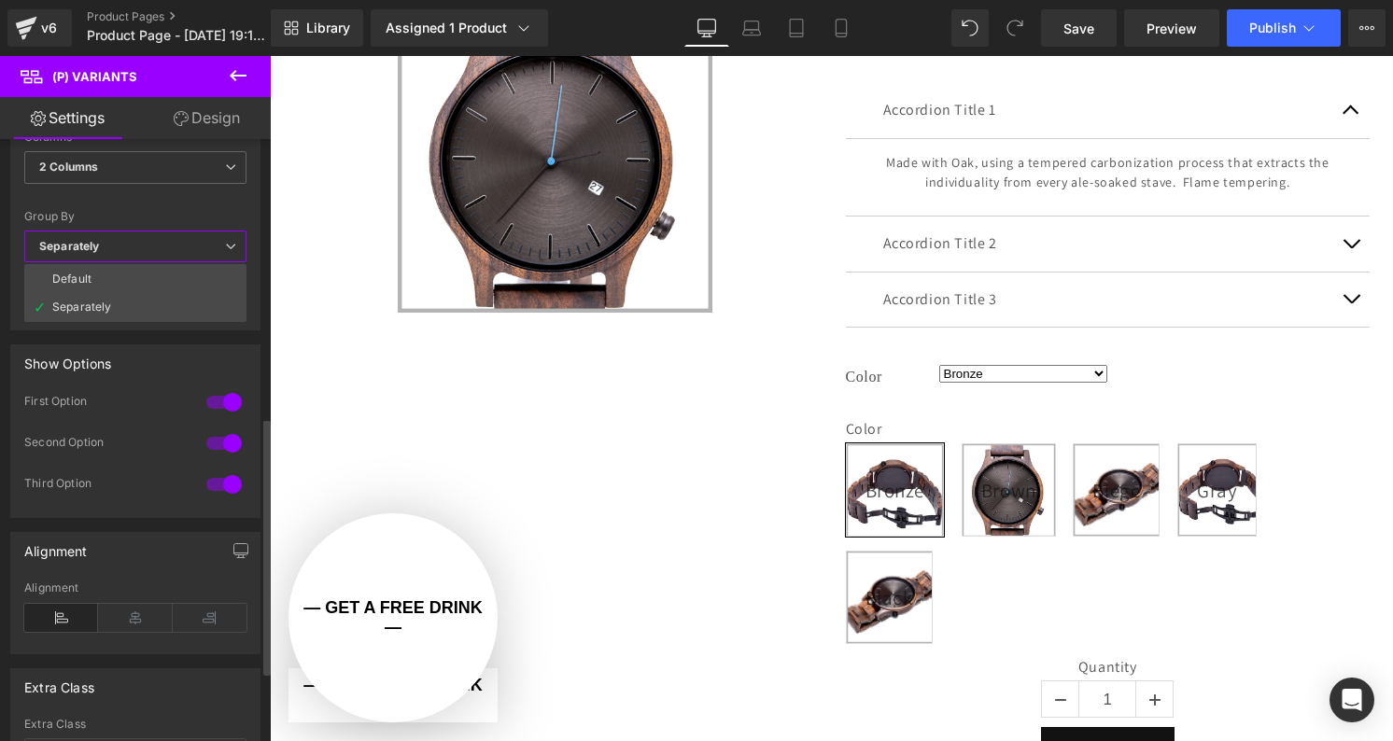
click at [189, 575] on div "Alignment Left Center Right Alignment" at bounding box center [135, 593] width 250 height 122
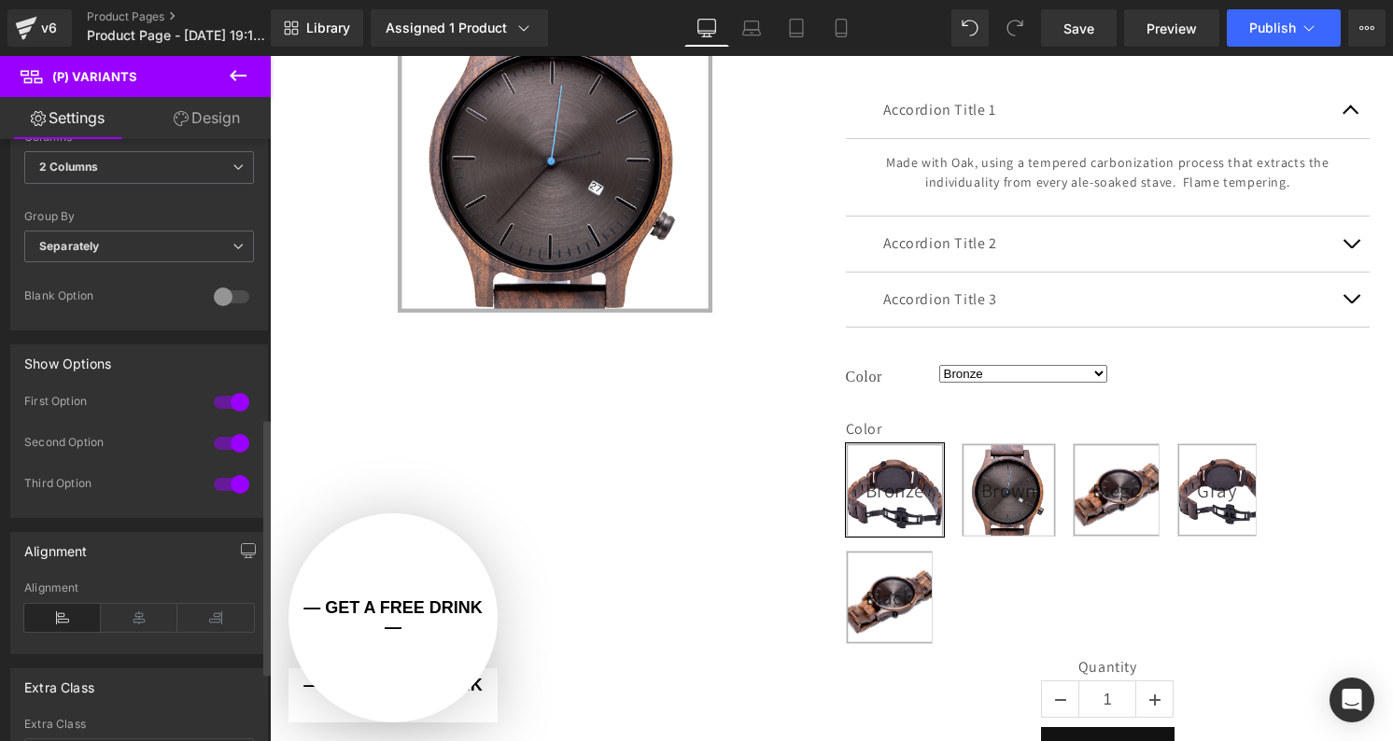
scroll to position [813, 0]
